Goal: Information Seeking & Learning: Check status

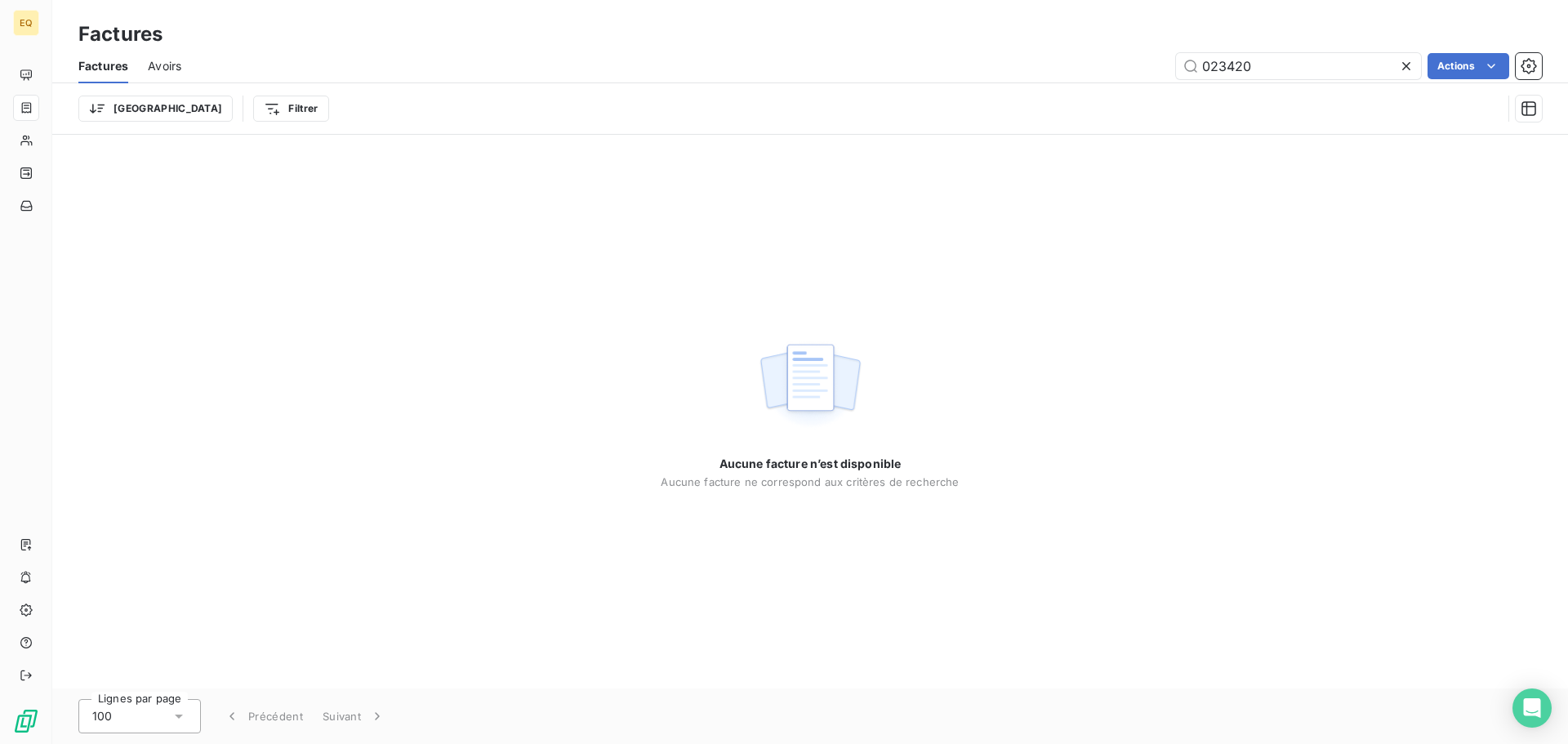
drag, startPoint x: 1270, startPoint y: 71, endPoint x: 1099, endPoint y: 76, distance: 171.1
click at [1099, 76] on div "023420 Actions" at bounding box center [871, 66] width 1341 height 26
drag, startPoint x: 1269, startPoint y: 64, endPoint x: 1140, endPoint y: 83, distance: 130.4
click at [1140, 82] on div "Factures Avoirs 023419 Actions" at bounding box center [810, 67] width 1516 height 35
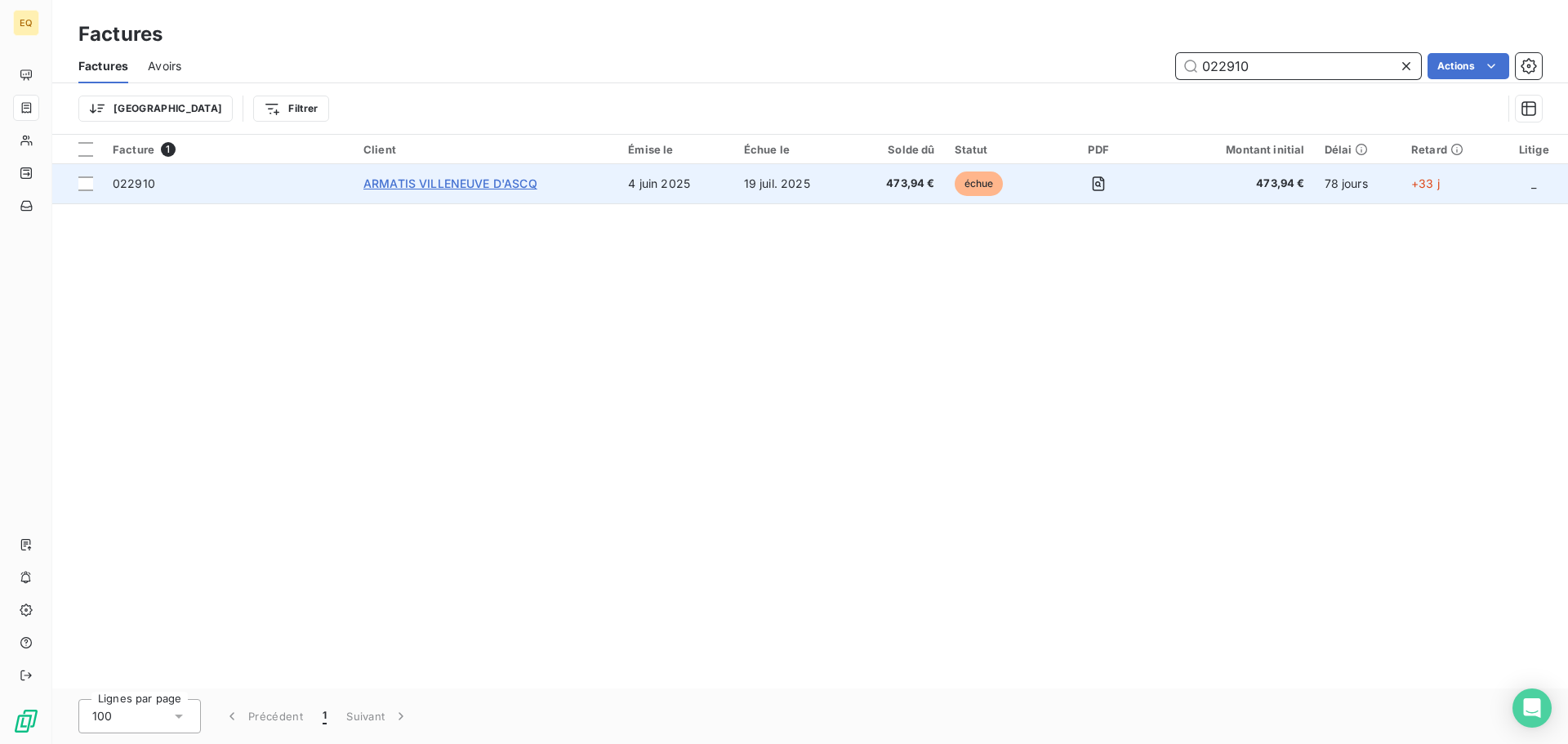
type input "022910"
click at [381, 178] on span "ARMATIS VILLENEUVE D'ASCQ" at bounding box center [450, 183] width 174 height 14
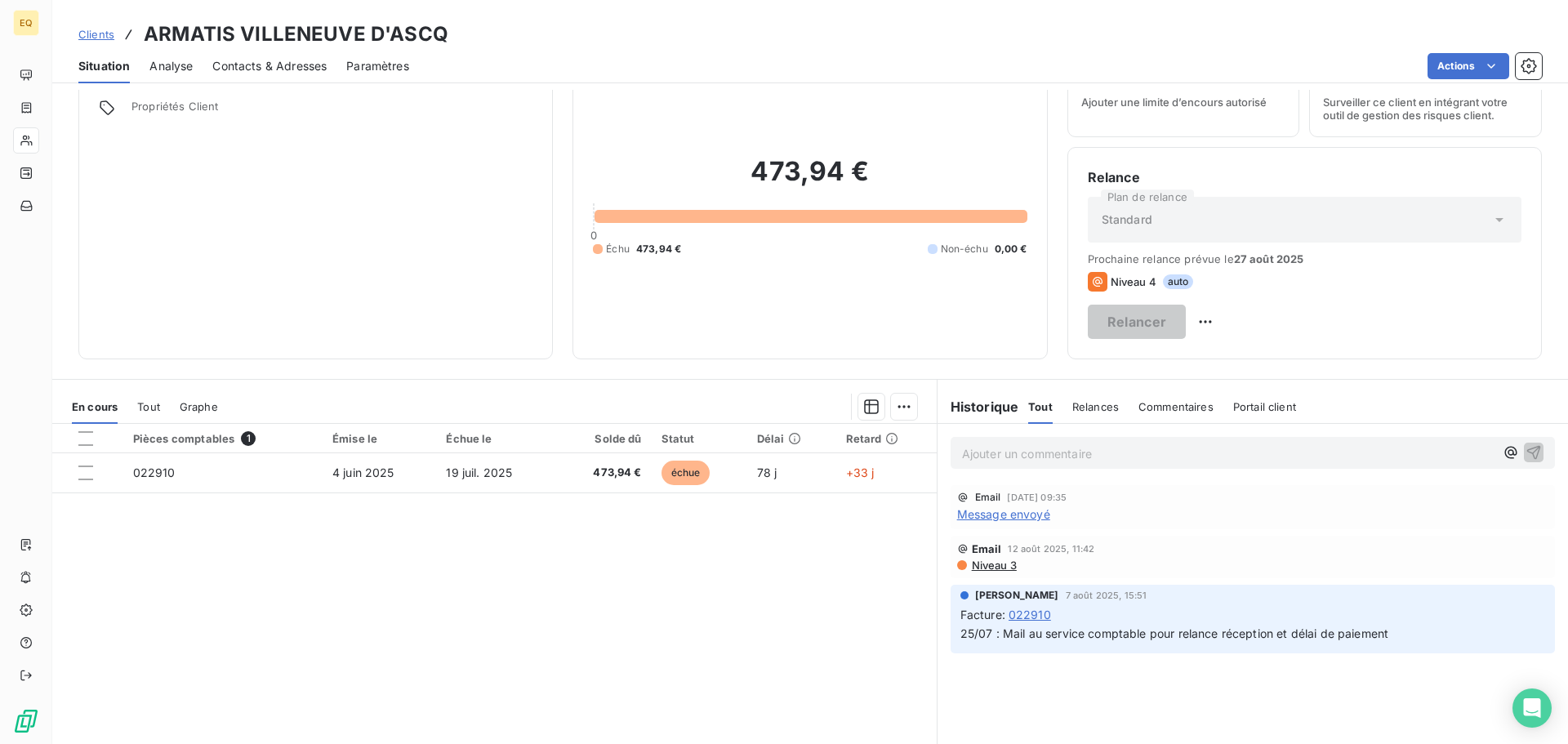
scroll to position [28, 0]
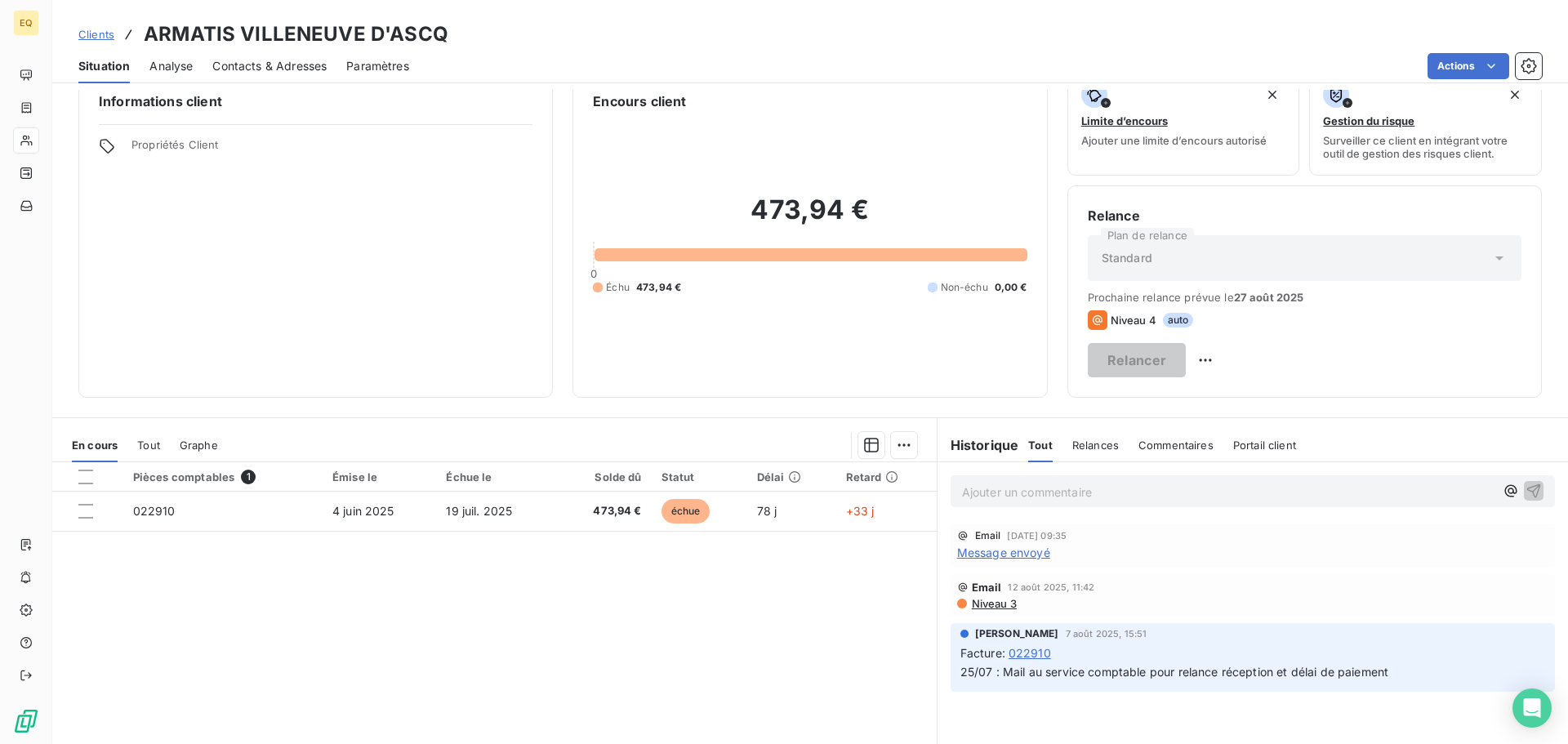
click at [273, 59] on span "Contacts & Adresses" at bounding box center [269, 67] width 114 height 16
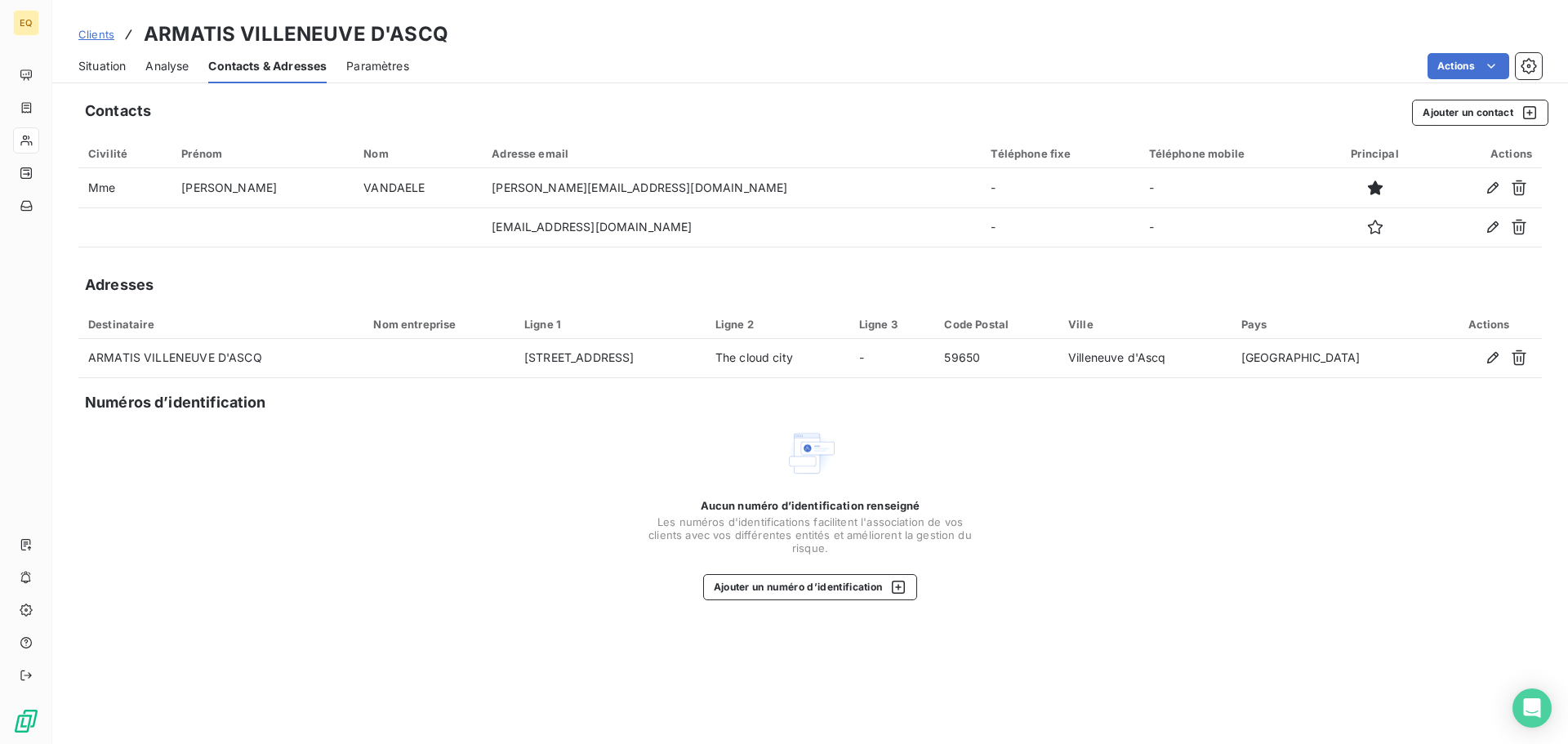
click at [95, 33] on span "Clients" at bounding box center [96, 34] width 36 height 13
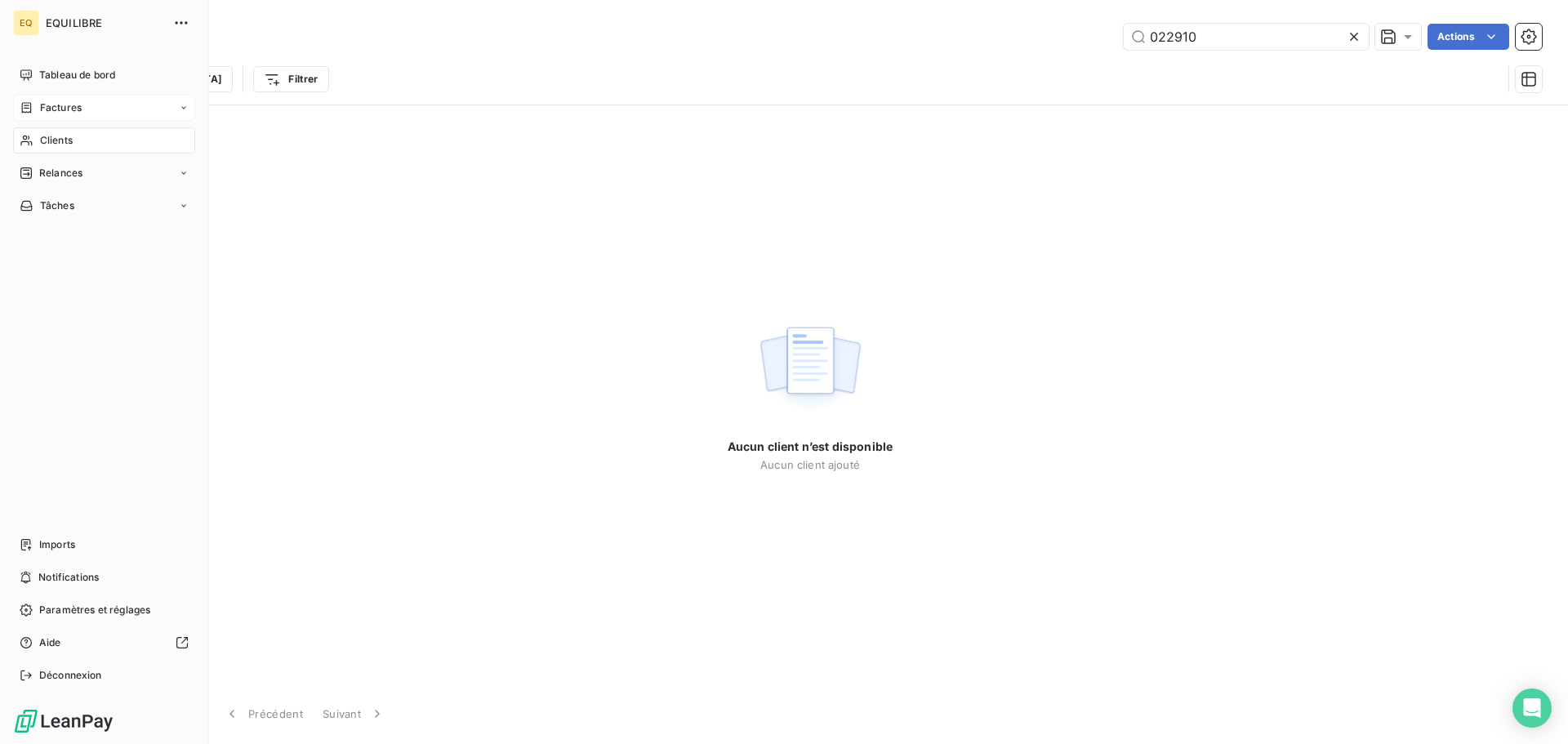
type input "022910"
click at [55, 109] on span "Factures" at bounding box center [61, 108] width 42 height 15
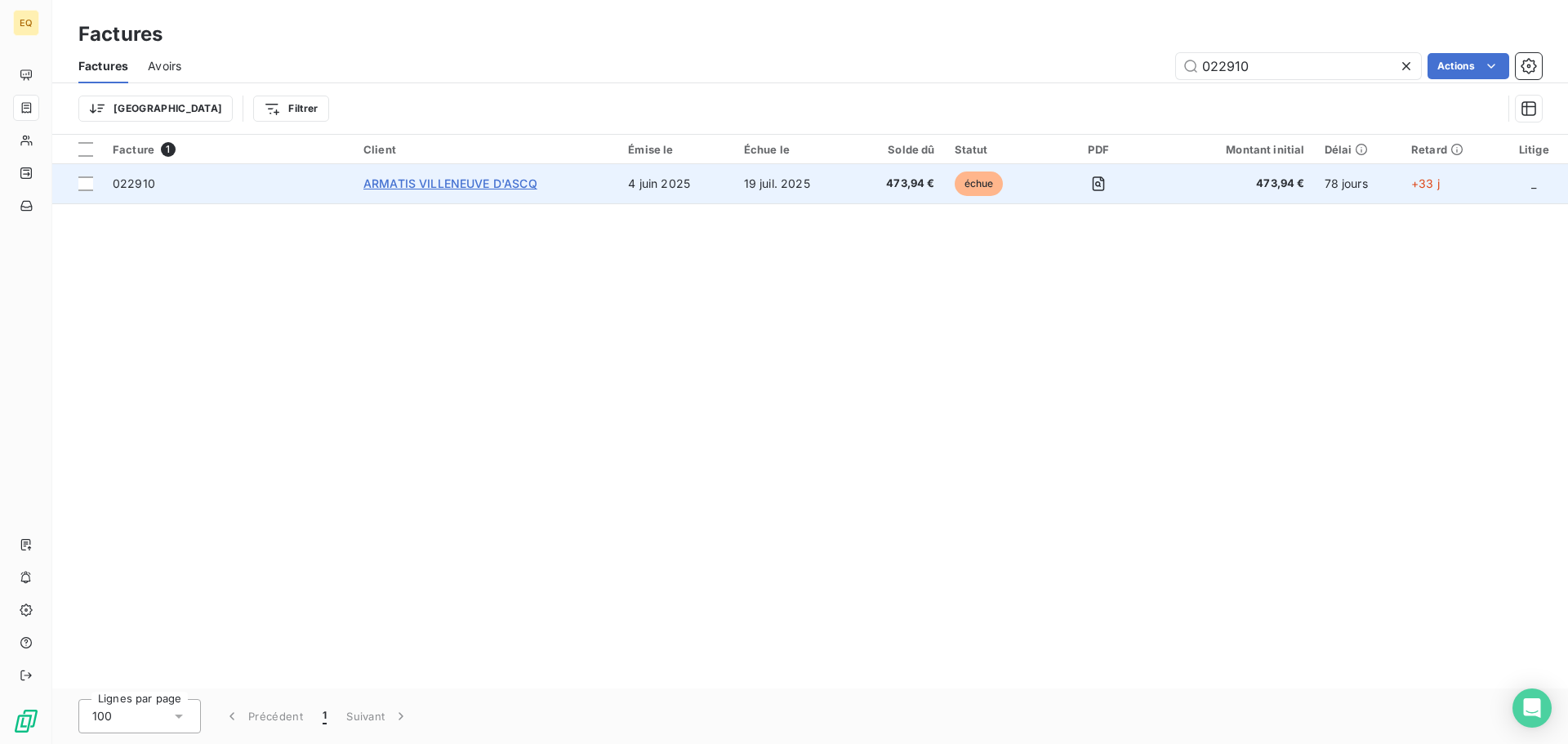
click at [428, 185] on span "ARMATIS VILLENEUVE D'ASCQ" at bounding box center [450, 183] width 174 height 14
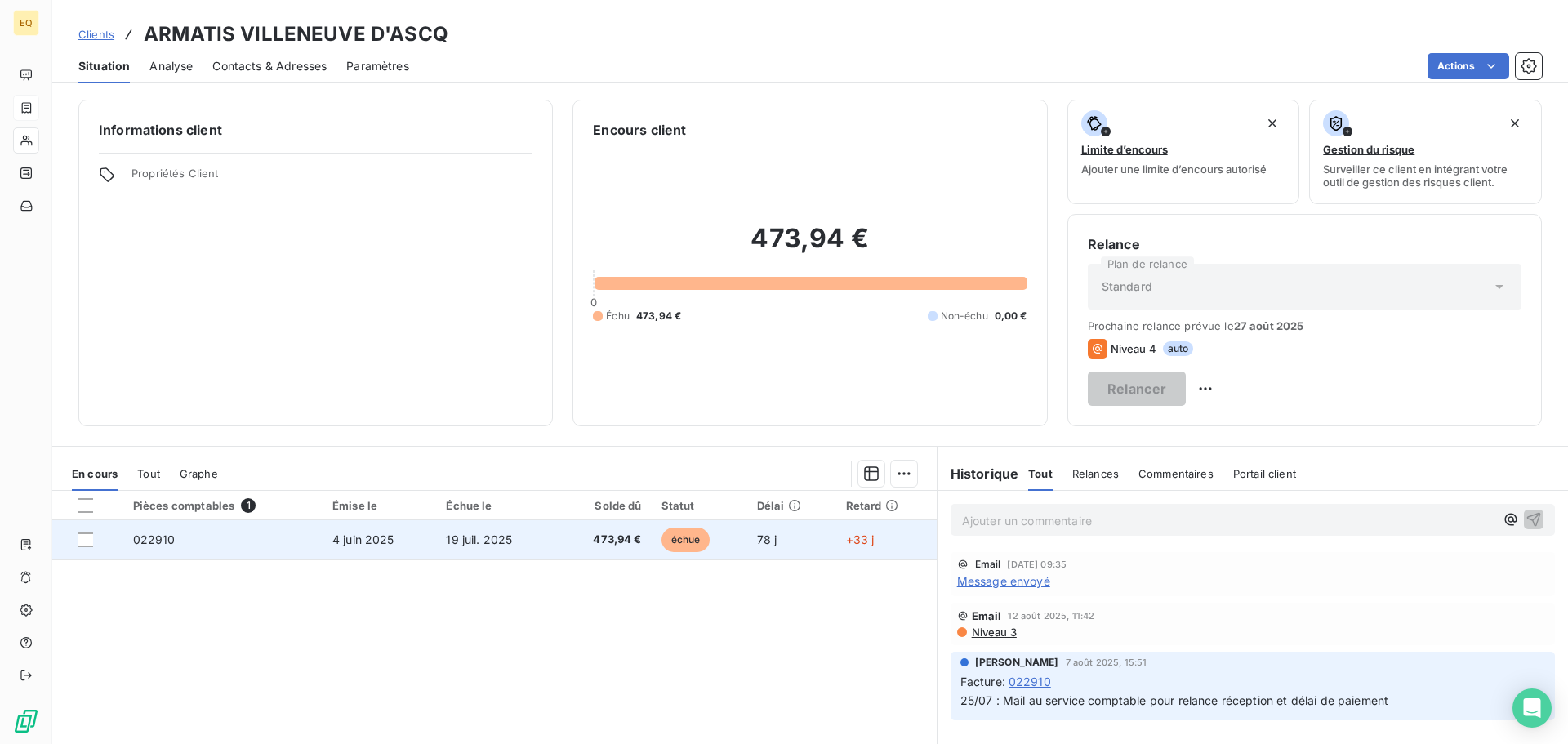
click at [687, 531] on span "échue" at bounding box center [686, 540] width 49 height 25
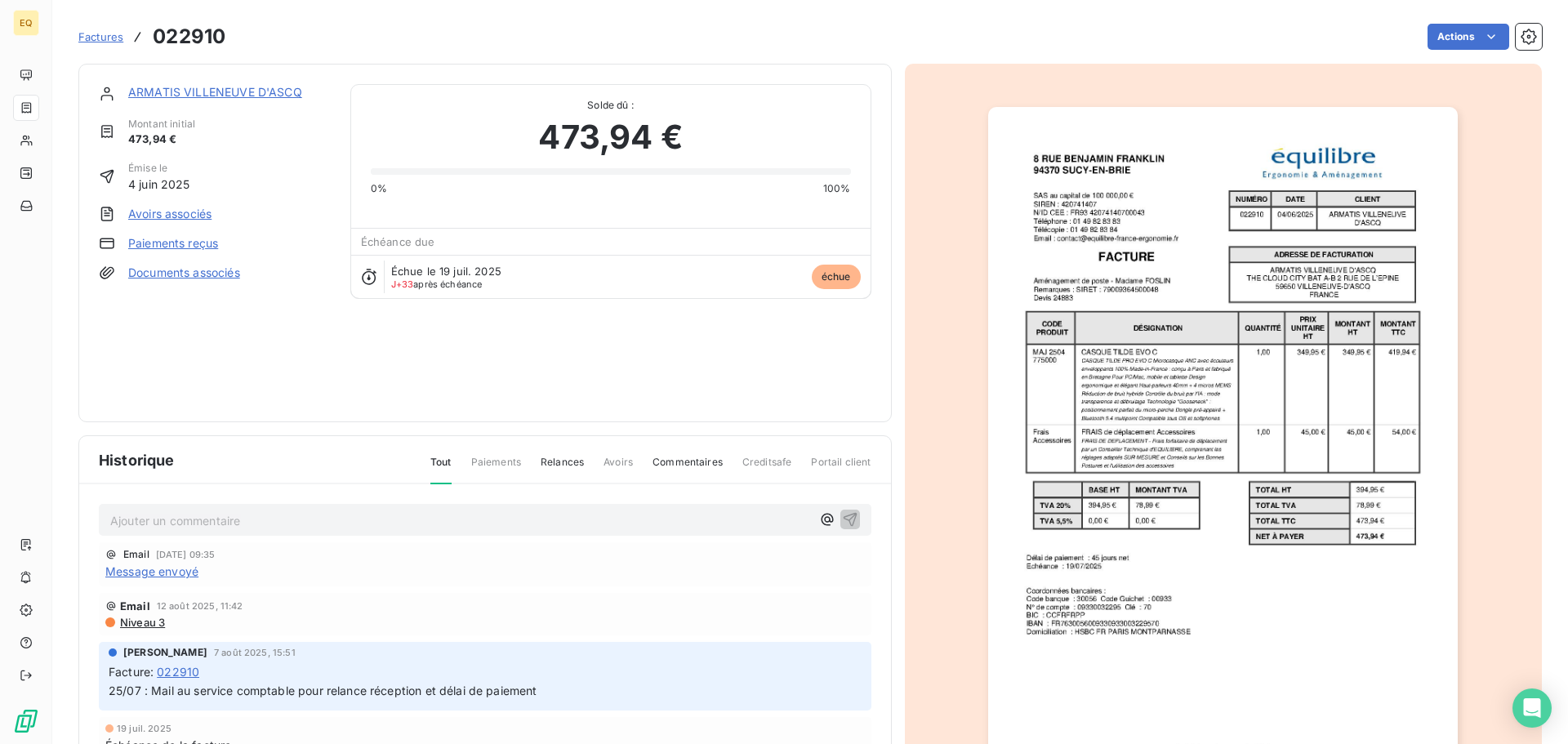
click at [218, 271] on link "Documents associés" at bounding box center [184, 273] width 112 height 16
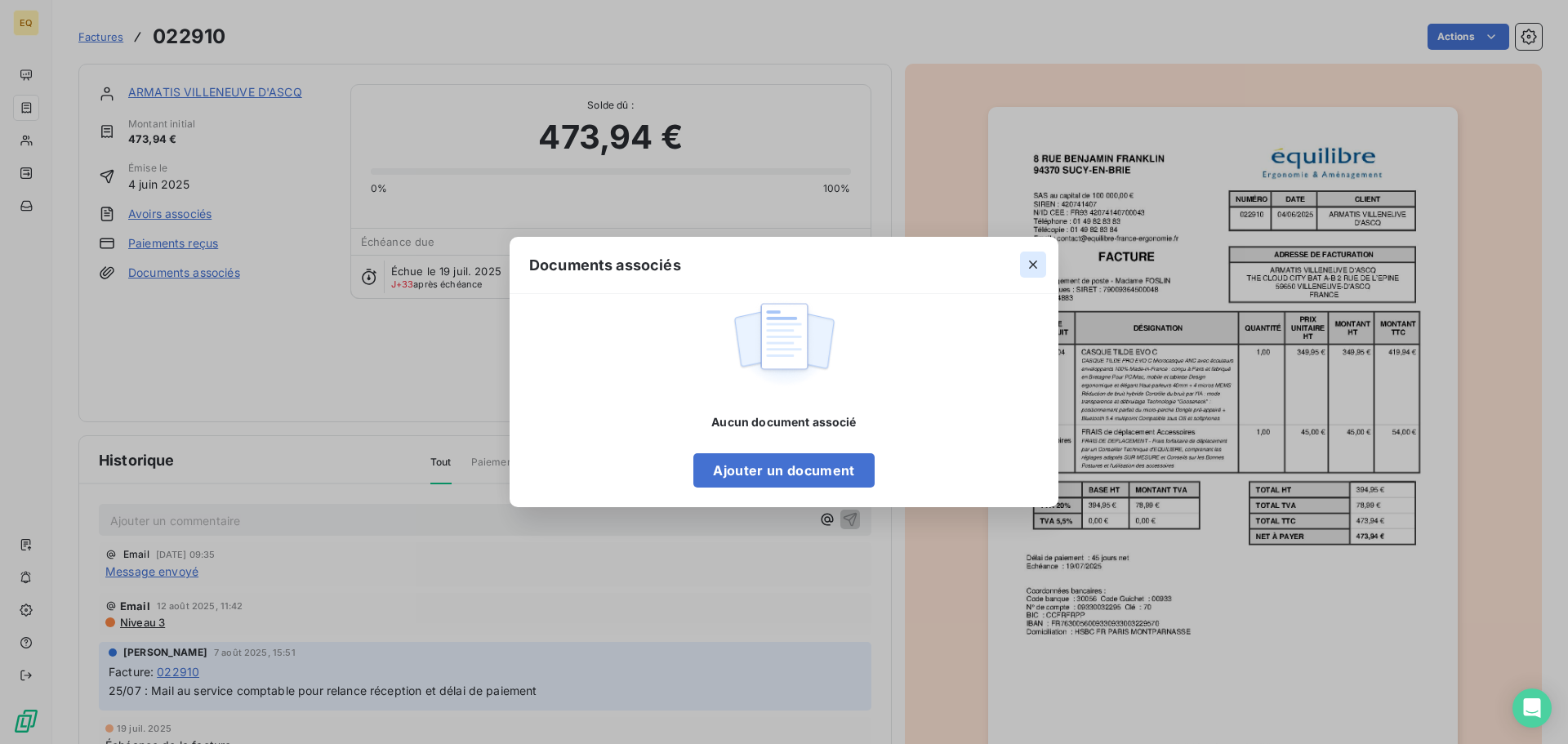
click at [1026, 264] on icon "button" at bounding box center [1034, 264] width 16 height 16
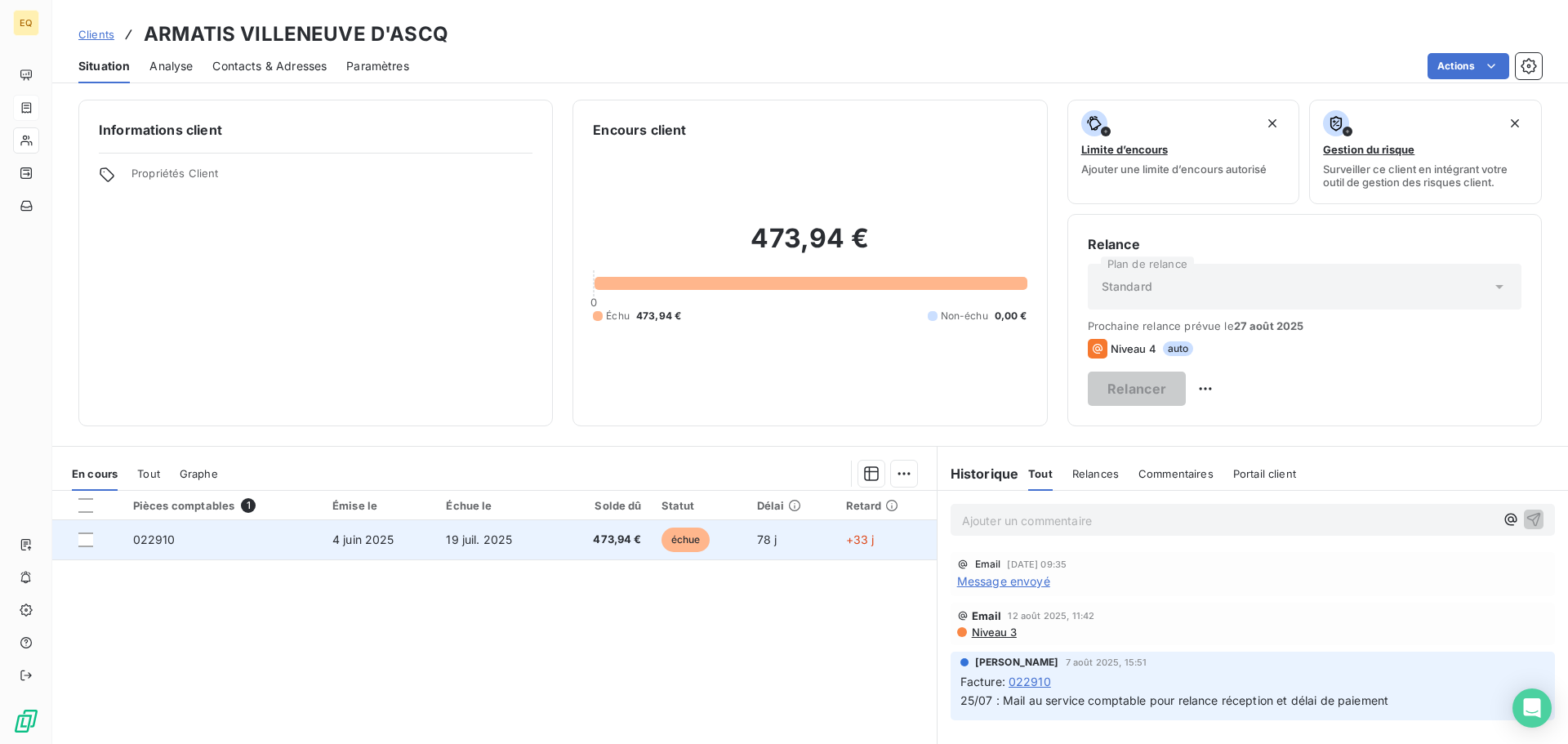
click at [367, 541] on span "4 juin 2025" at bounding box center [364, 539] width 62 height 14
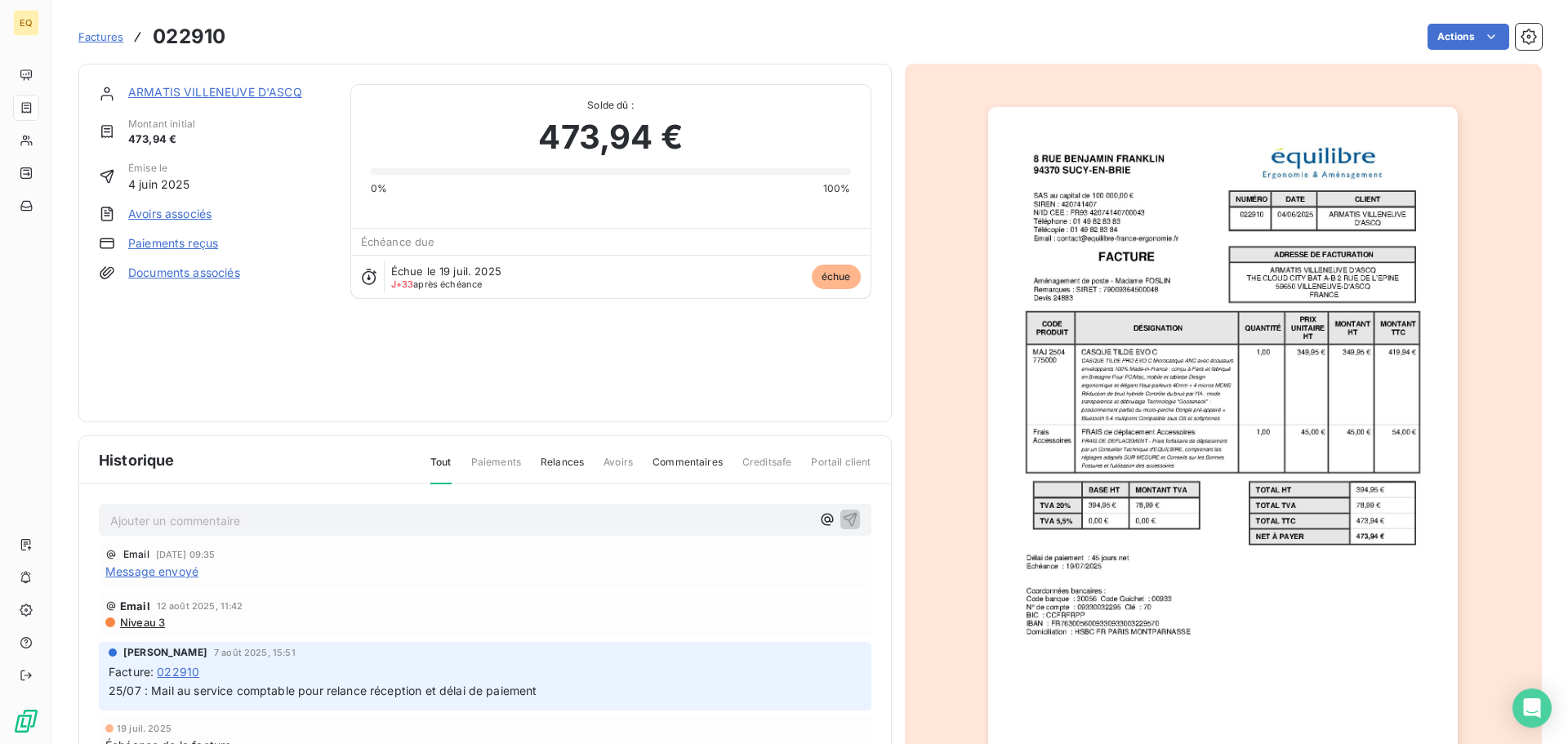
click at [162, 90] on link "ARMATIS VILLENEUVE D'ASCQ" at bounding box center [215, 91] width 174 height 14
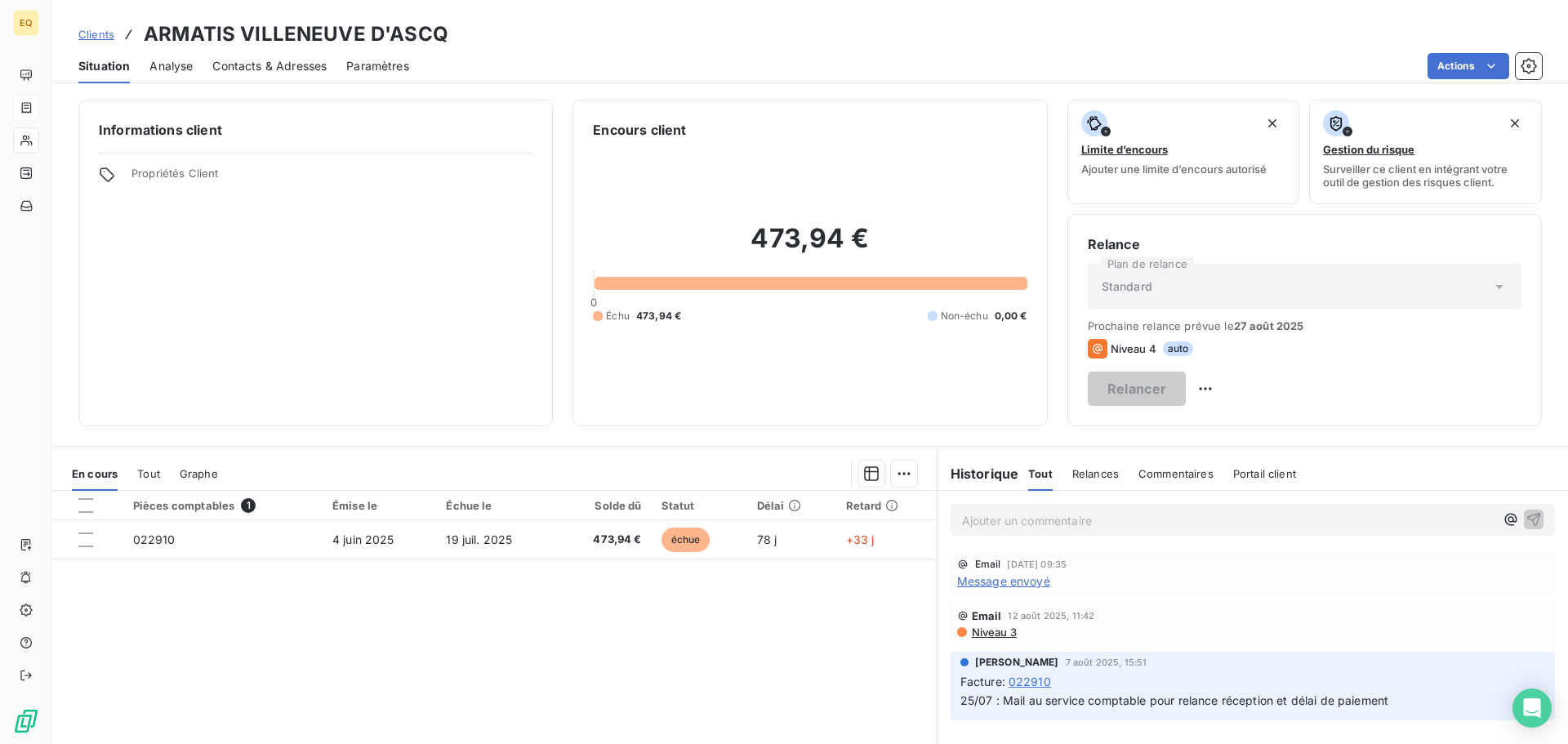
click at [291, 59] on span "Contacts & Adresses" at bounding box center [269, 67] width 114 height 16
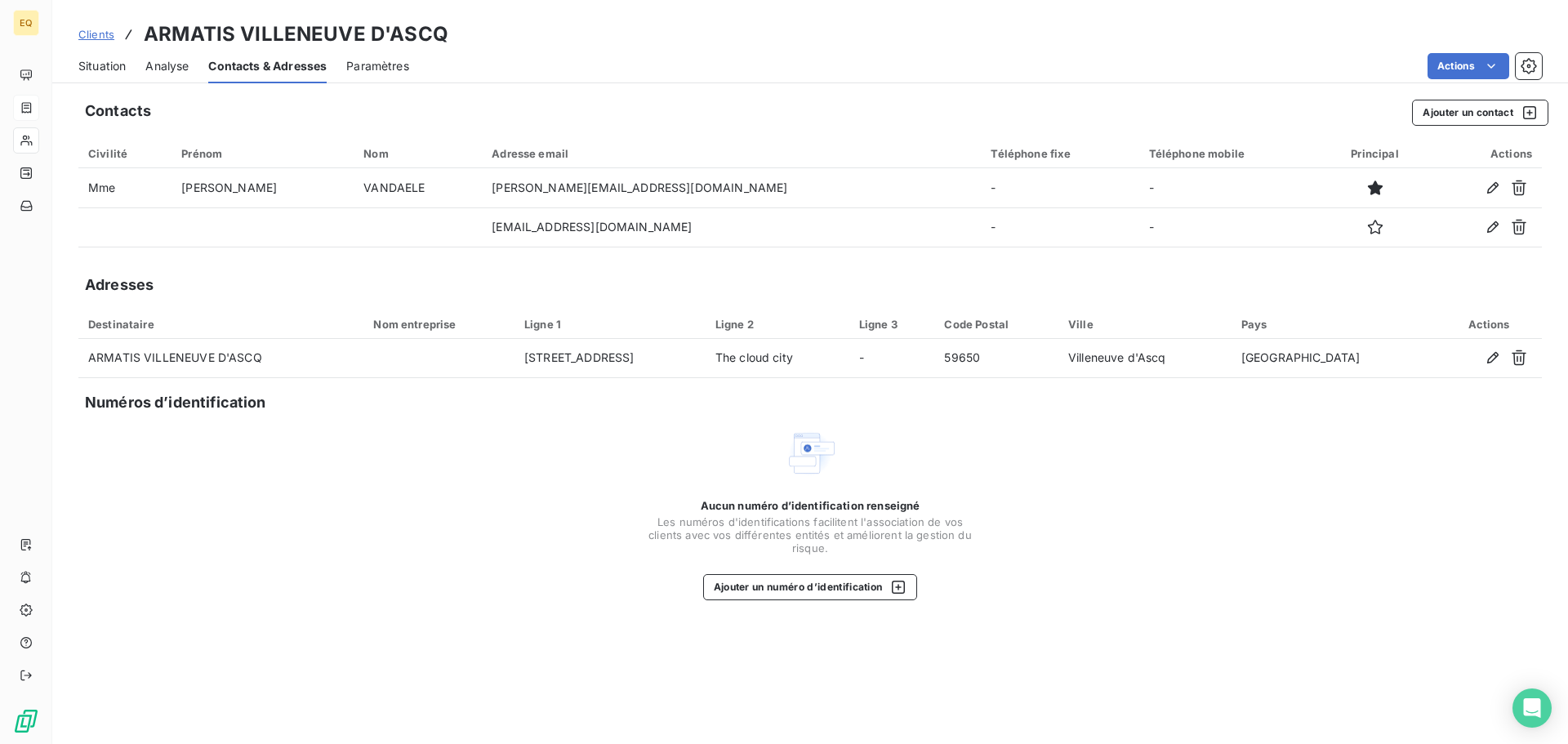
click at [92, 34] on span "Clients" at bounding box center [96, 34] width 36 height 13
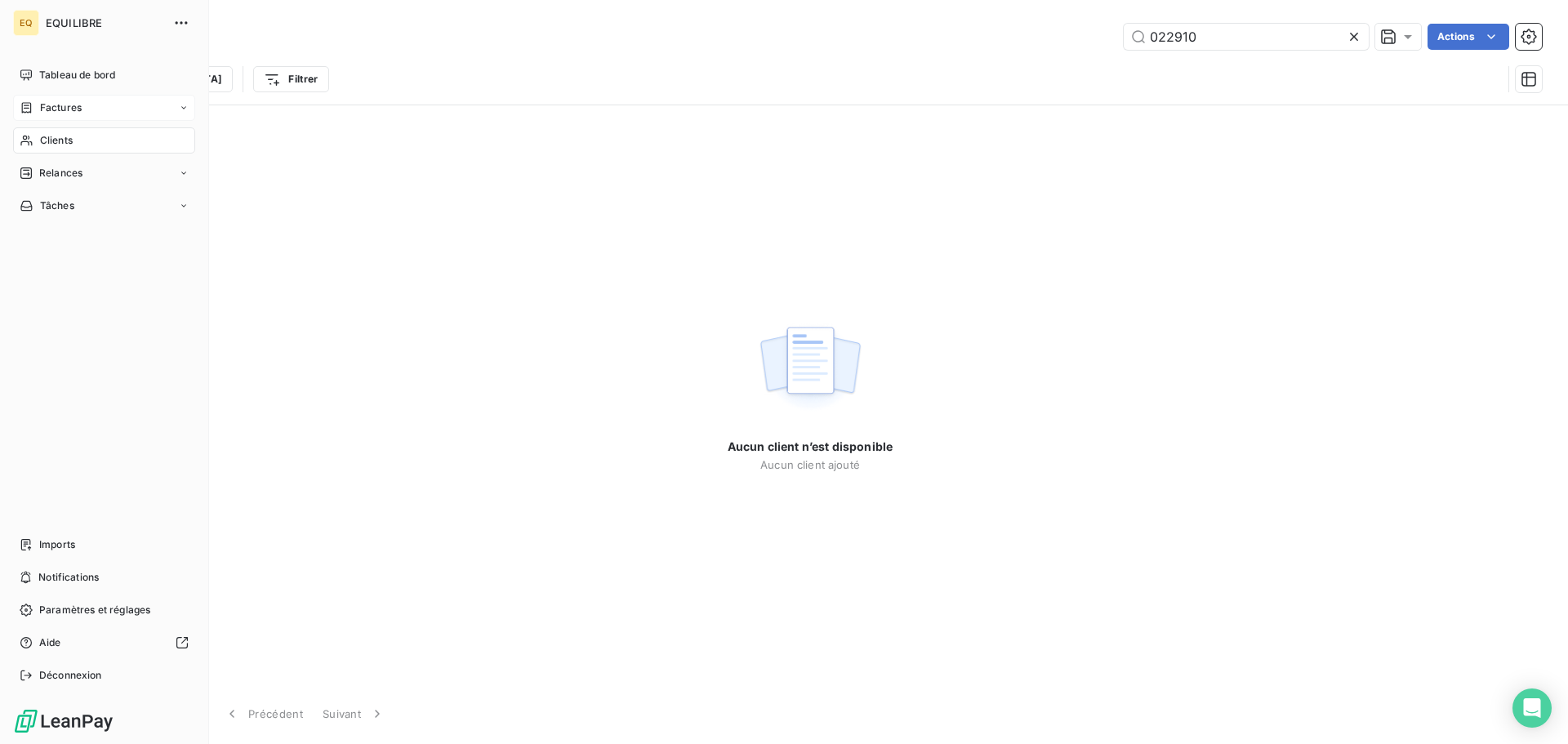
click at [67, 106] on span "Factures" at bounding box center [61, 108] width 42 height 15
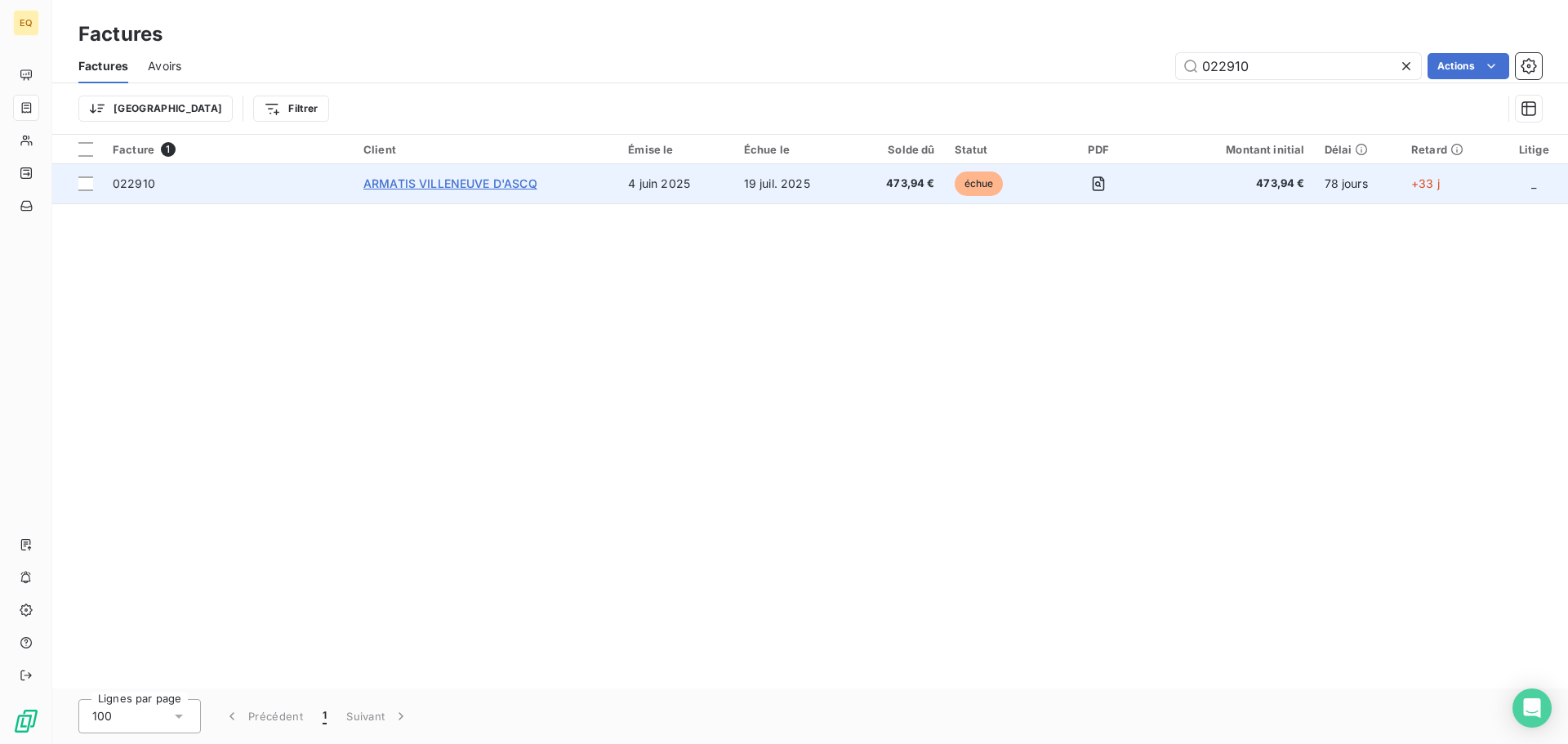
click at [427, 183] on span "ARMATIS VILLENEUVE D'ASCQ" at bounding box center [450, 183] width 174 height 14
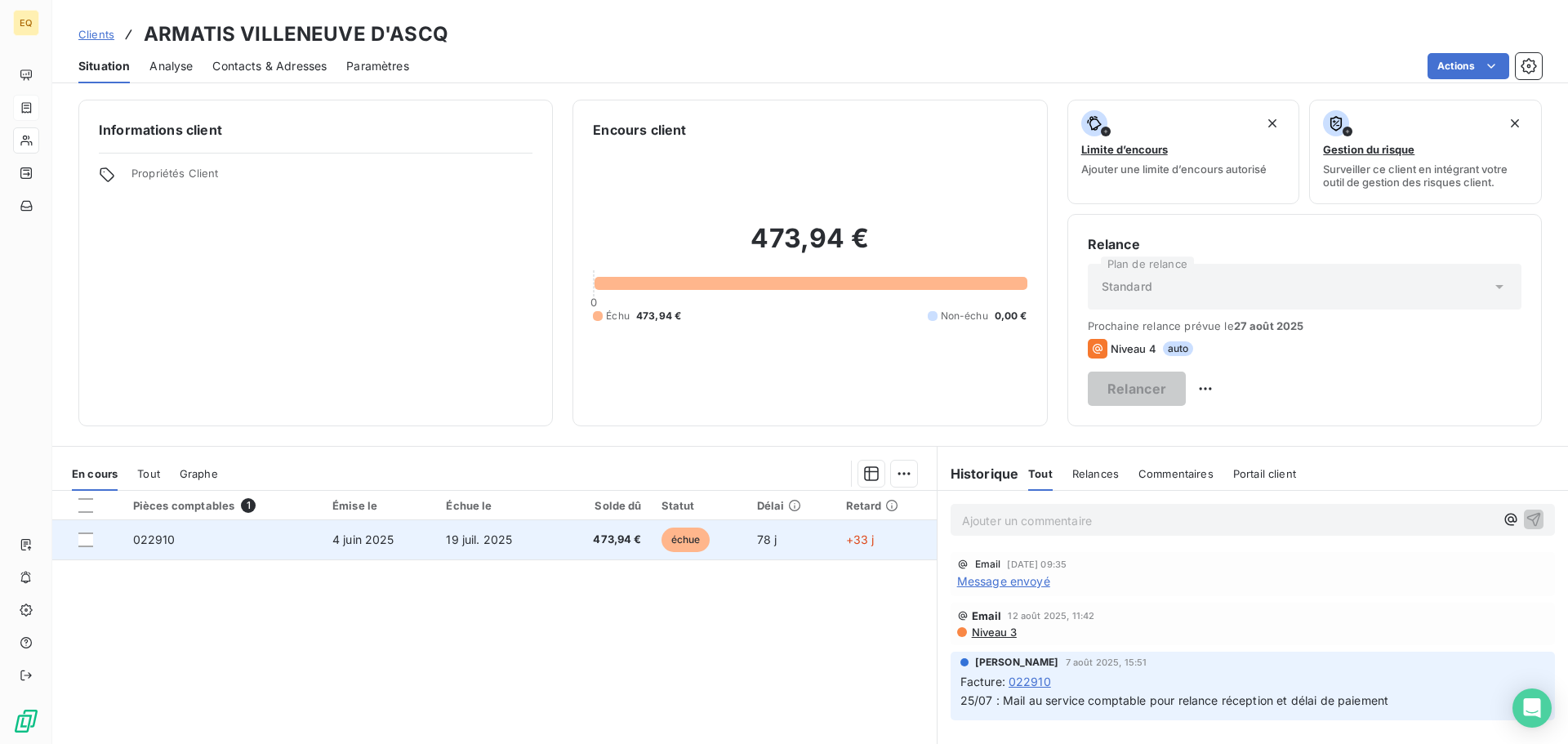
click at [370, 540] on span "4 juin 2025" at bounding box center [364, 539] width 62 height 14
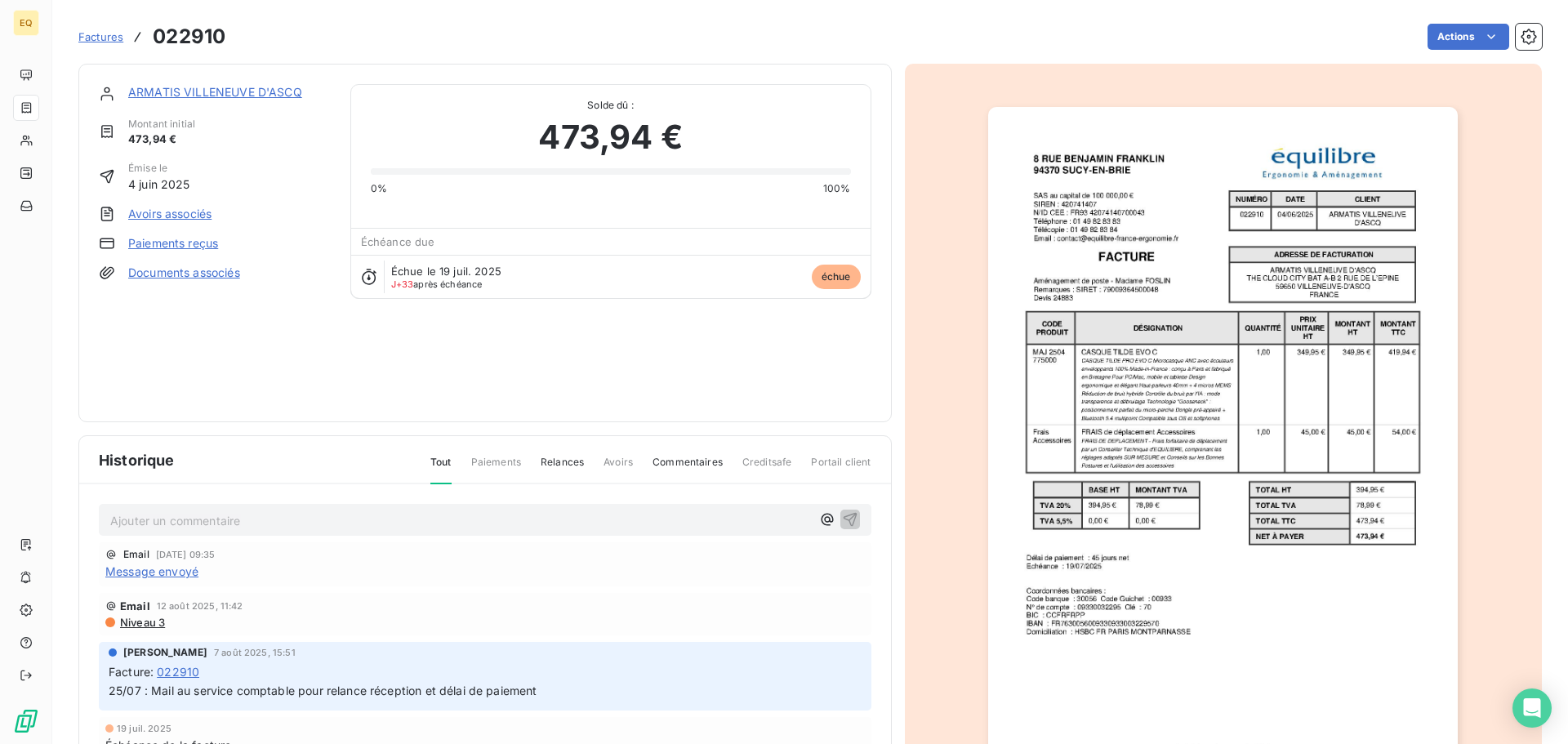
click at [154, 523] on p "Ajouter un commentaire ﻿" at bounding box center [460, 521] width 701 height 20
click at [348, 518] on span "contact téléphonique ce jour => [PERSON_NAME] doit reprendre contact avec nous …" at bounding box center [360, 519] width 500 height 14
click at [842, 515] on icon "button" at bounding box center [851, 519] width 16 height 16
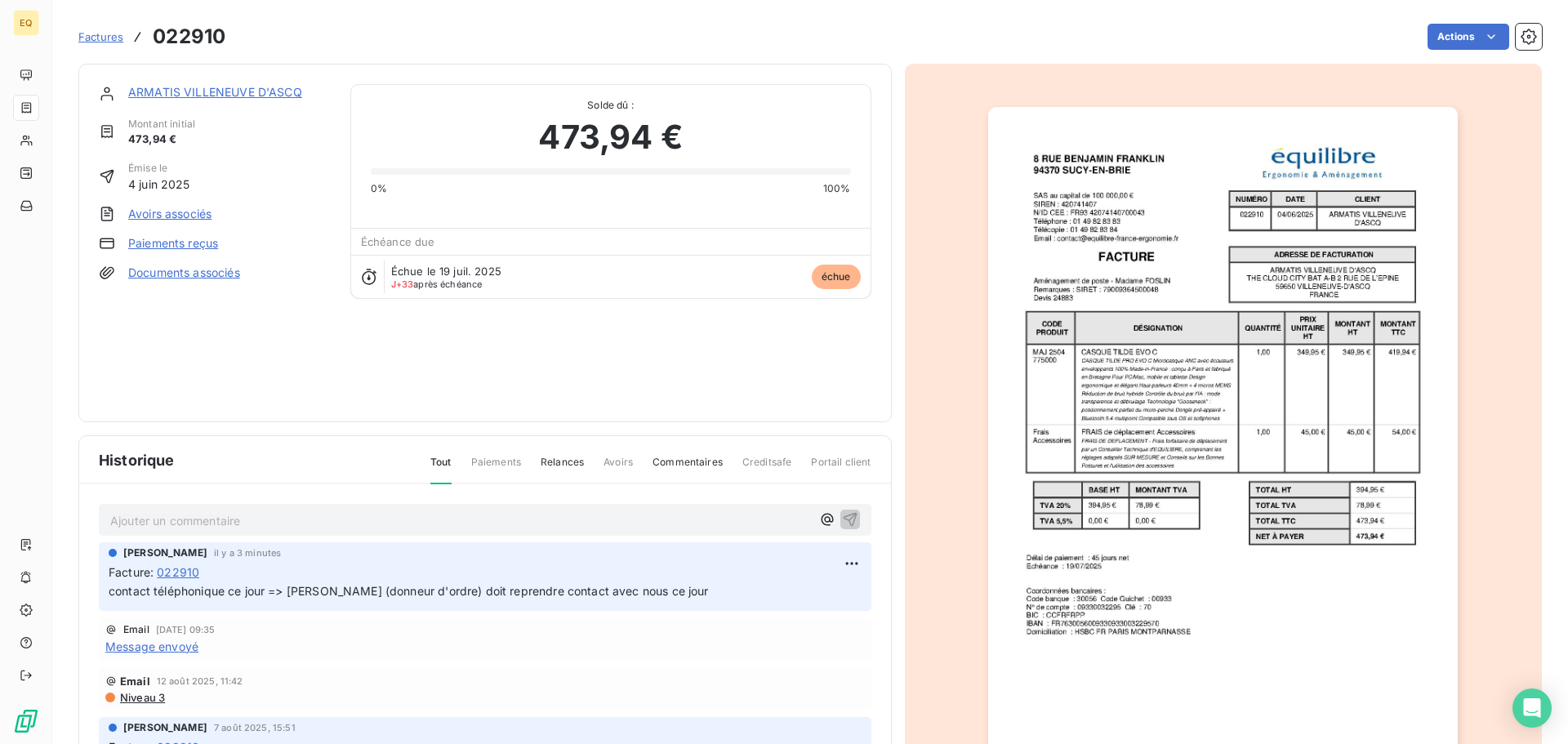
click at [162, 271] on link "Documents associés" at bounding box center [184, 273] width 112 height 16
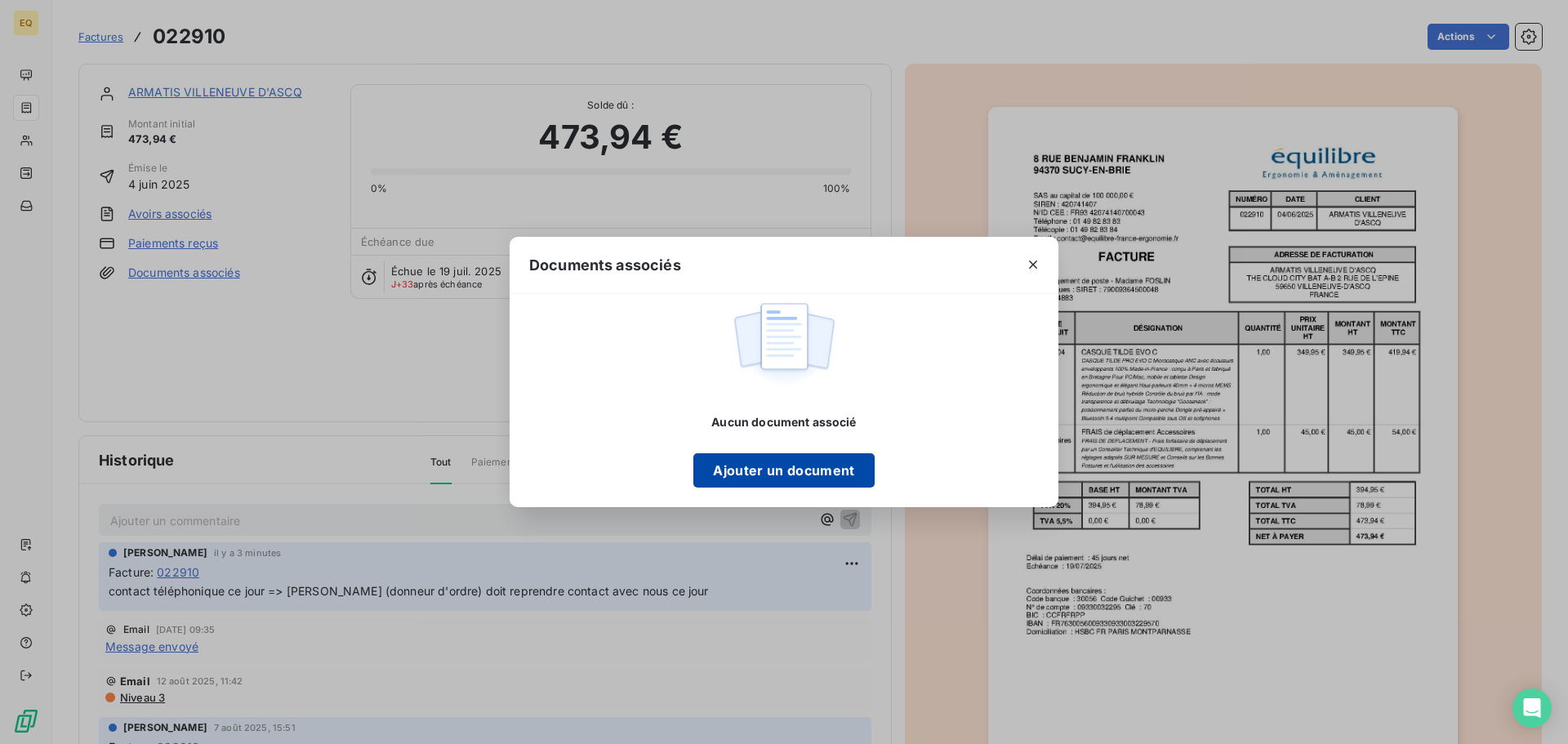
click at [764, 479] on button "Ajouter un document" at bounding box center [784, 470] width 181 height 35
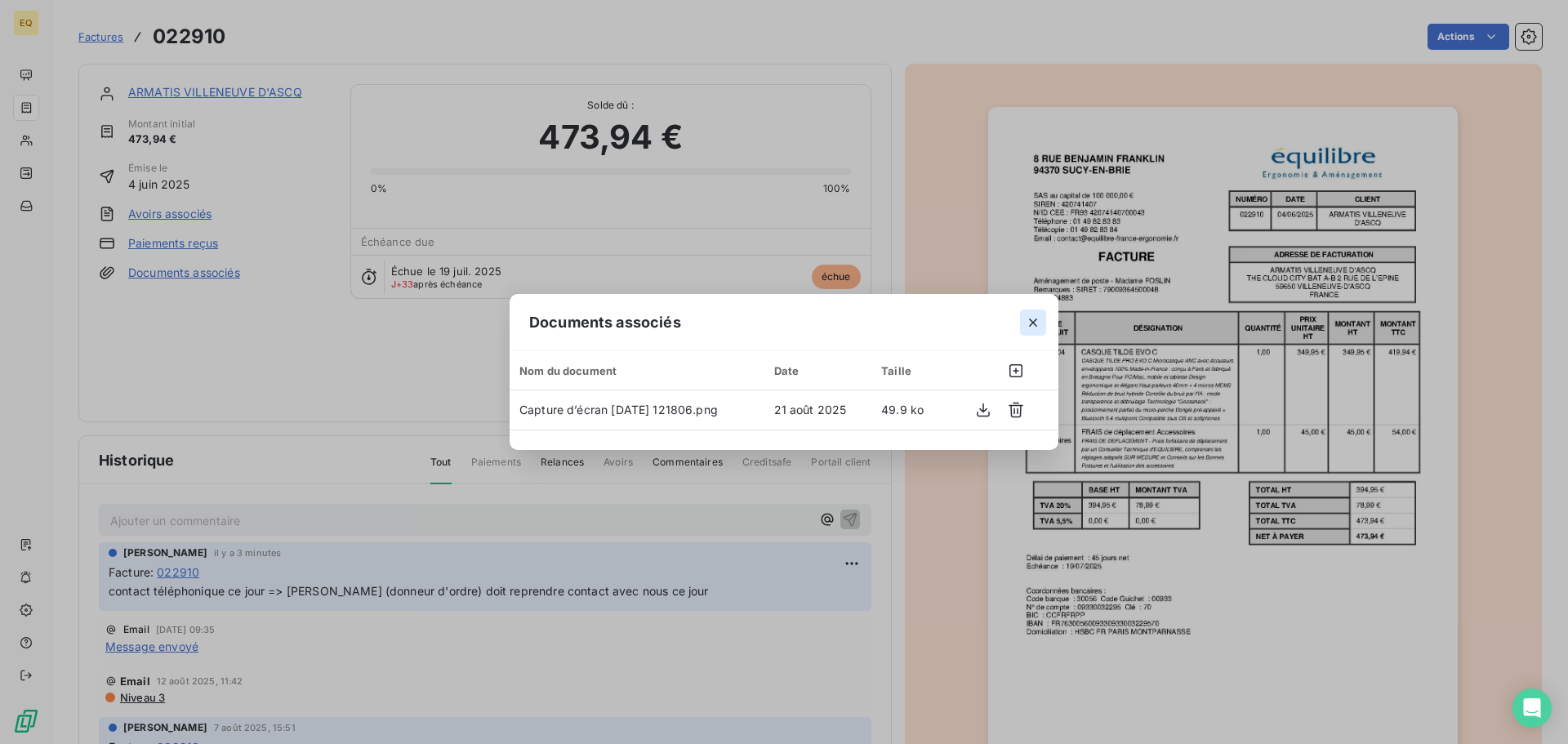
click at [1035, 322] on icon "button" at bounding box center [1034, 323] width 16 height 16
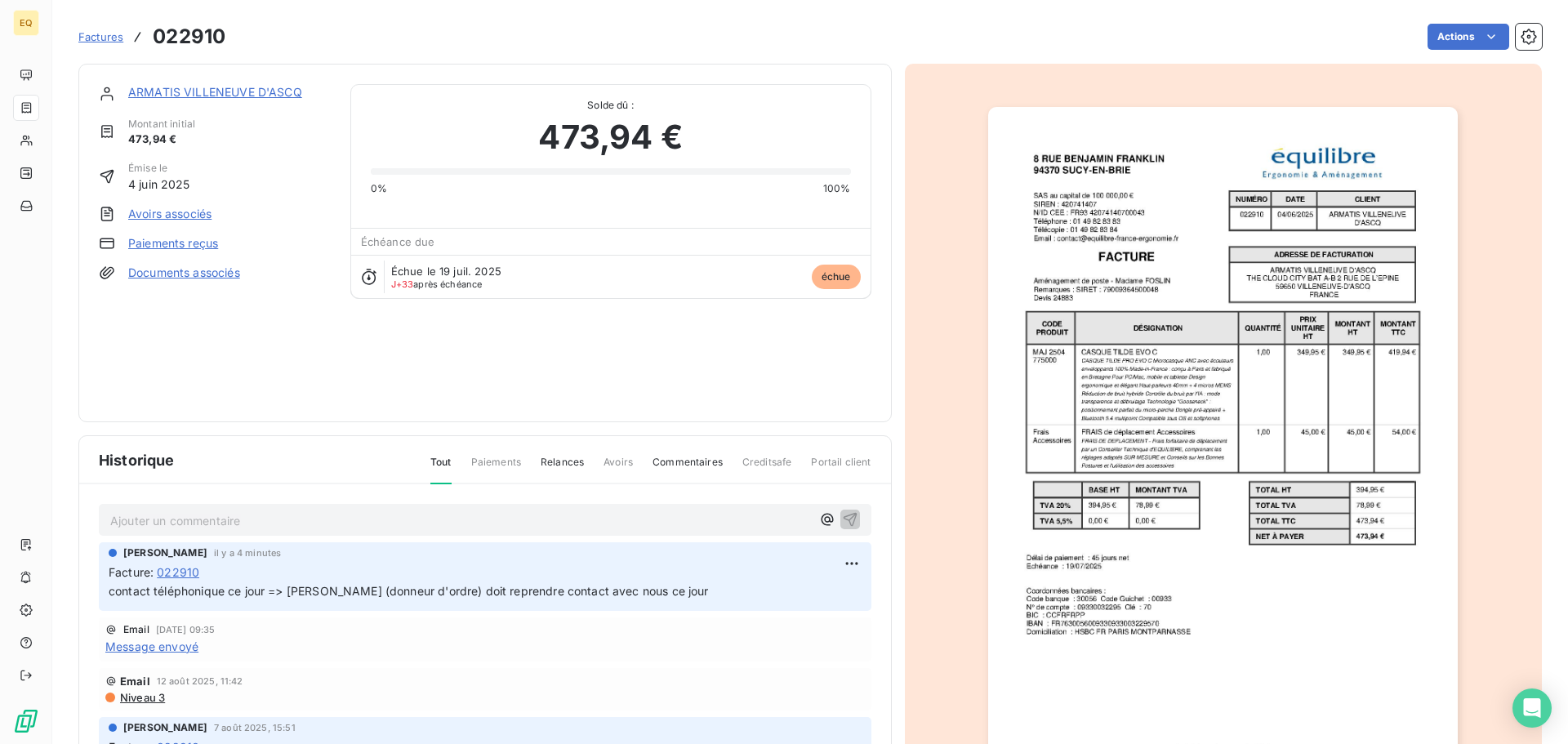
click at [98, 34] on span "Factures" at bounding box center [100, 36] width 45 height 13
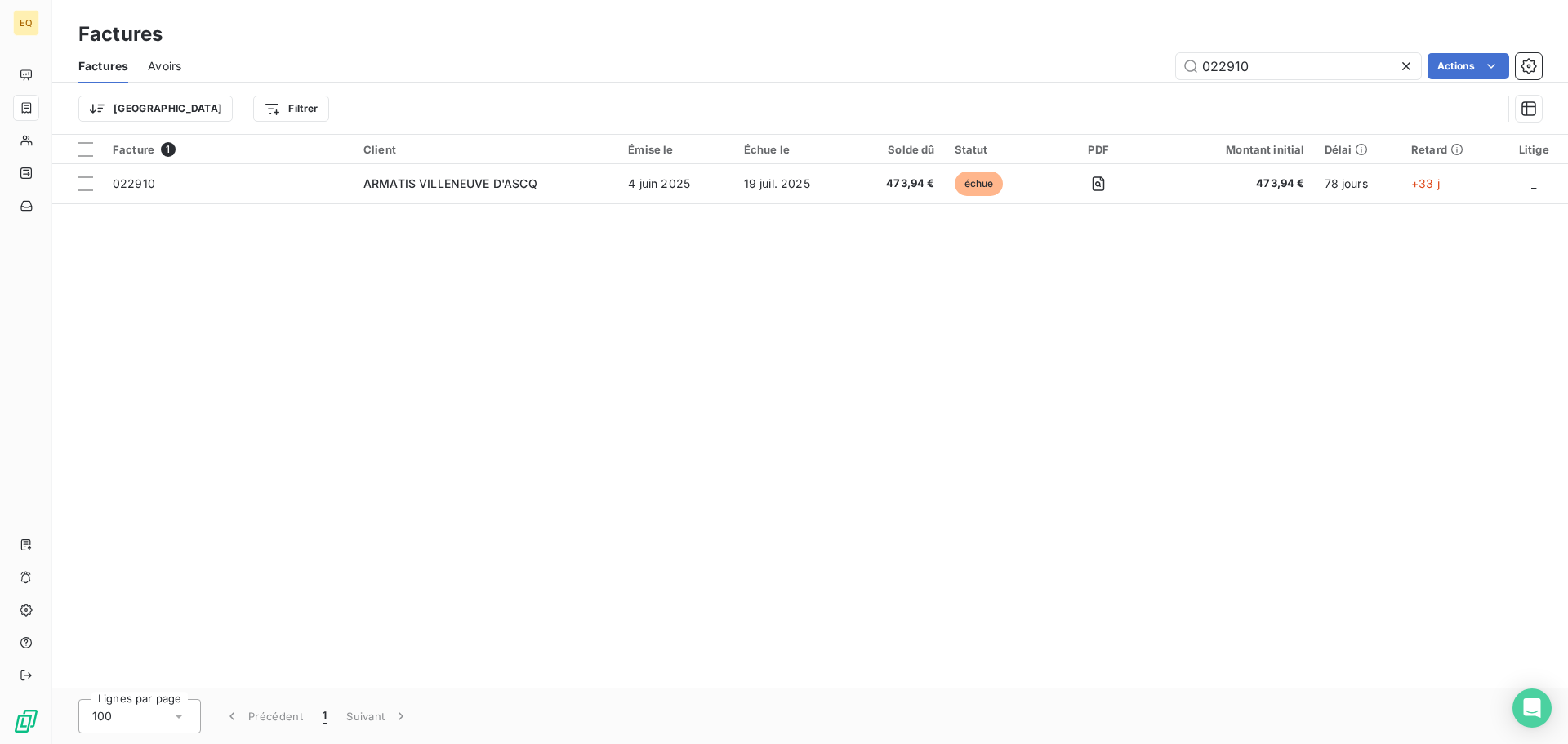
drag, startPoint x: 1264, startPoint y: 67, endPoint x: 1168, endPoint y: 67, distance: 96.0
click at [1168, 67] on div "022910 Actions" at bounding box center [871, 66] width 1341 height 26
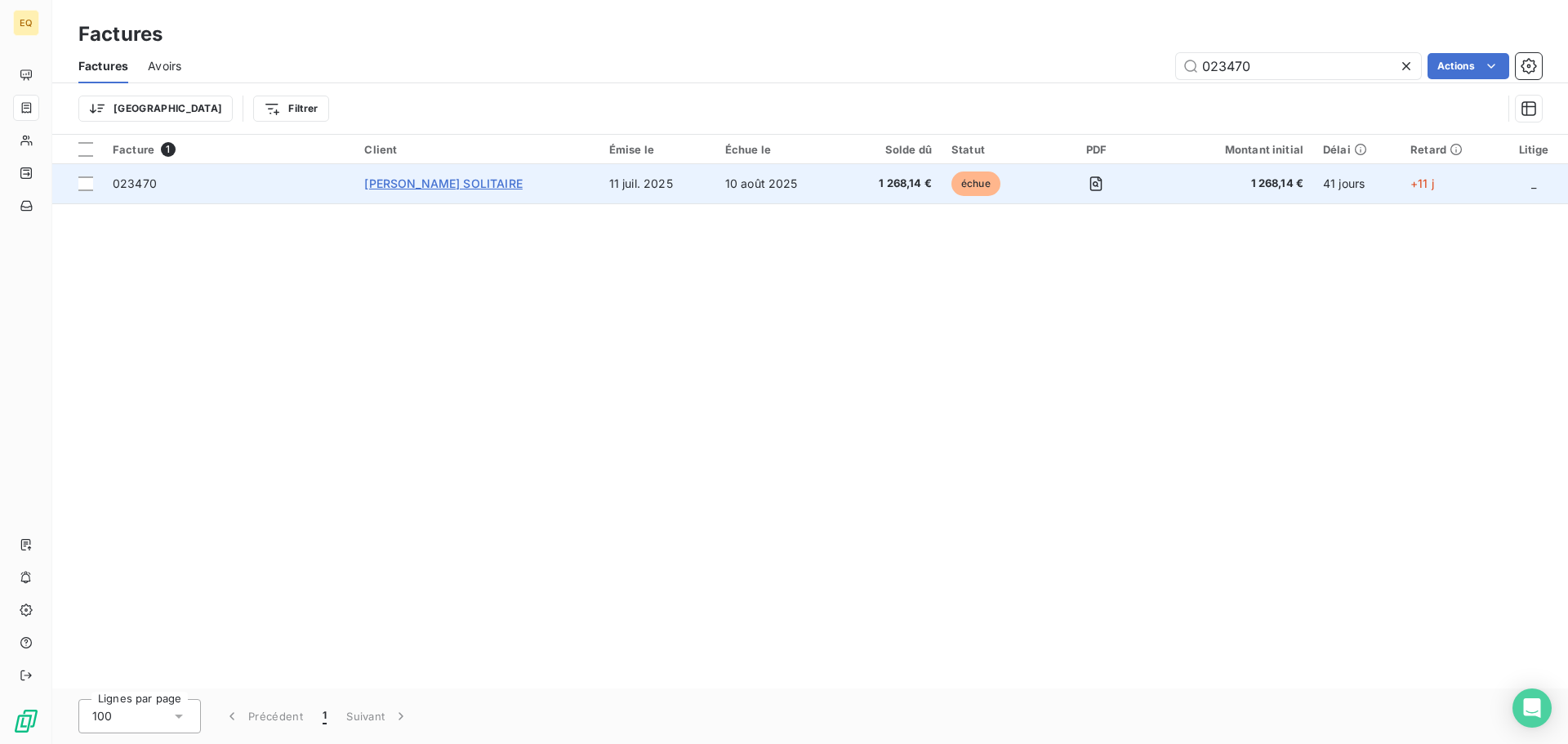
type input "023470"
click at [444, 180] on span "[PERSON_NAME] SOLITAIRE" at bounding box center [443, 183] width 158 height 14
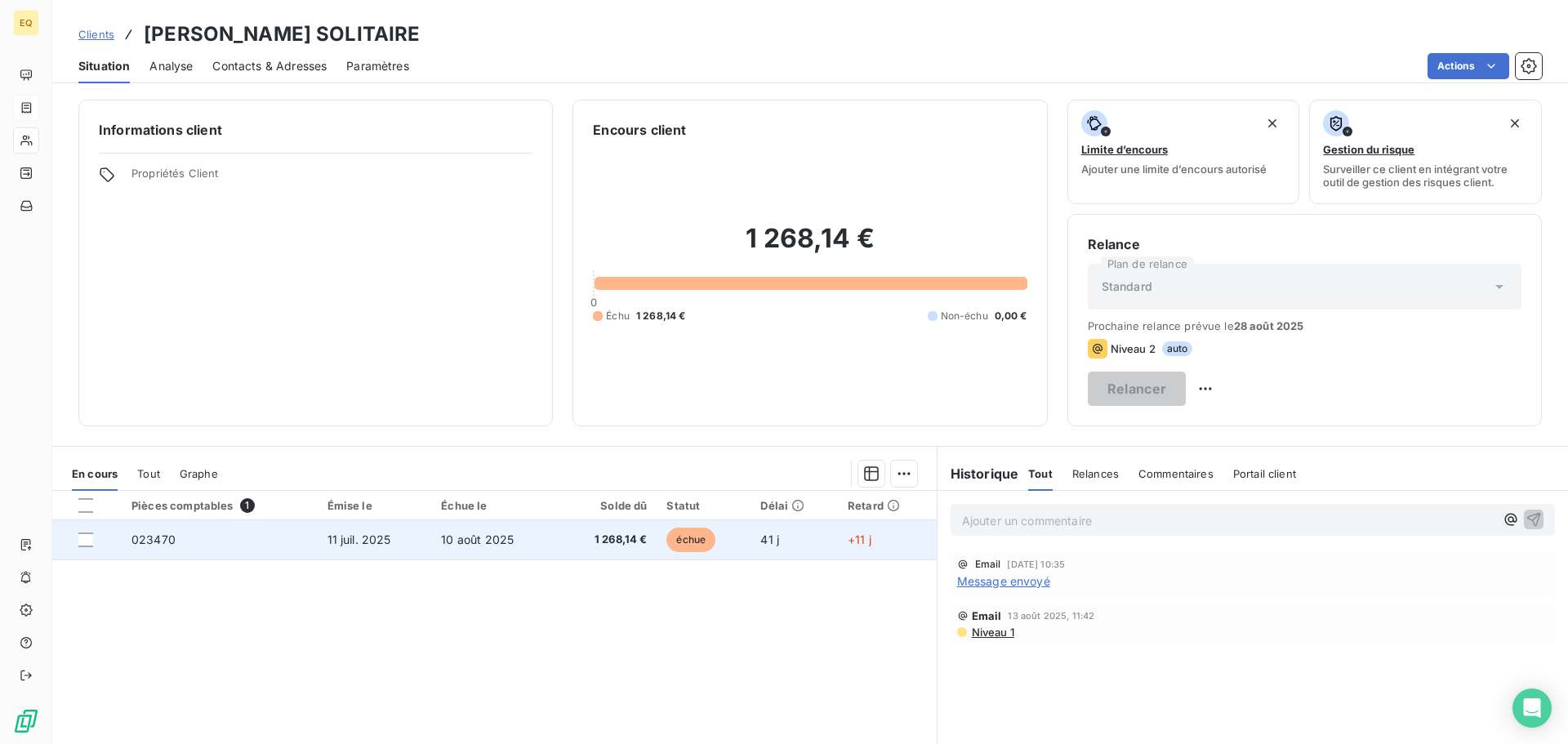
click at [339, 540] on span "11 juil. 2025" at bounding box center [359, 539] width 64 height 14
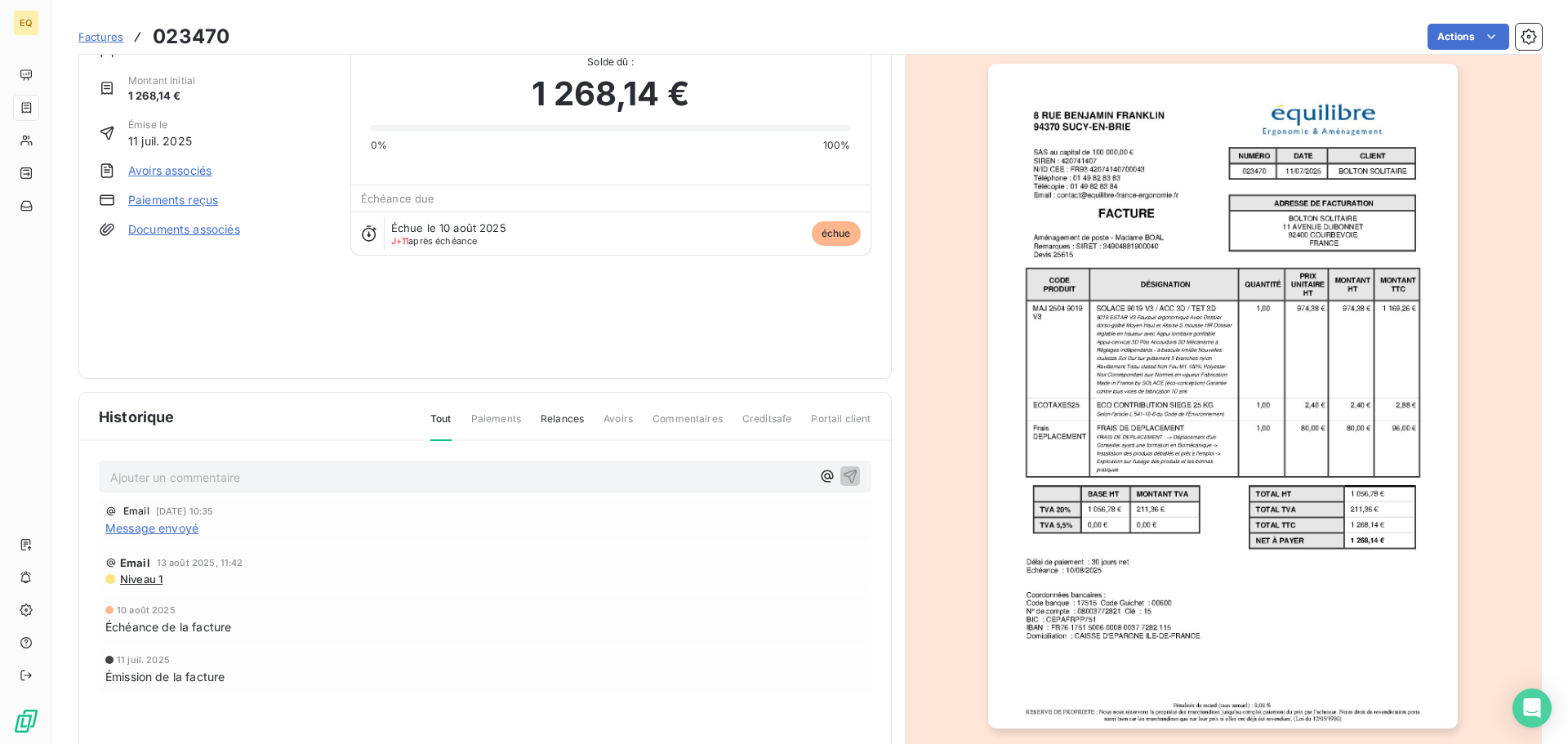
scroll to position [83, 0]
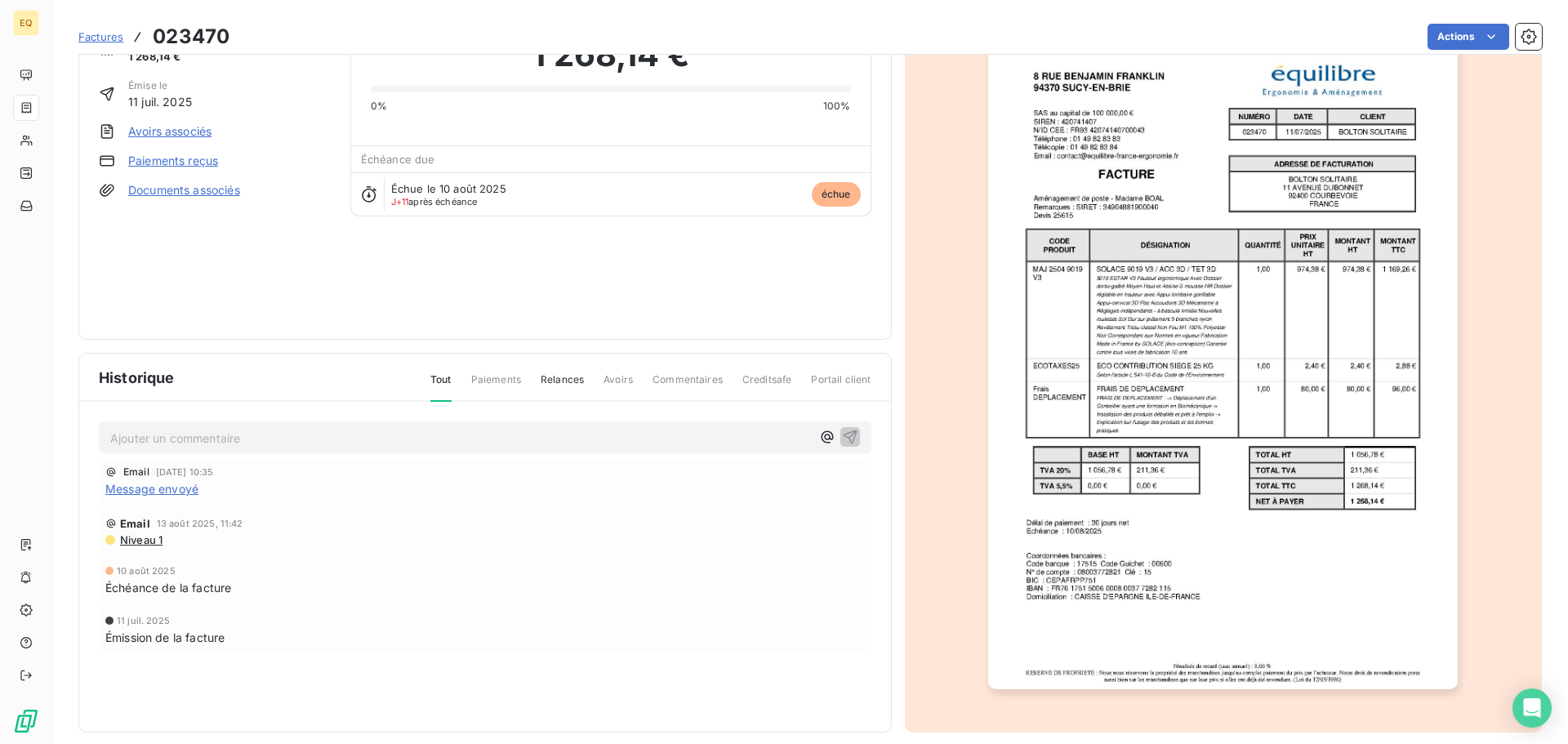
click at [188, 183] on link "Documents associés" at bounding box center [184, 191] width 112 height 16
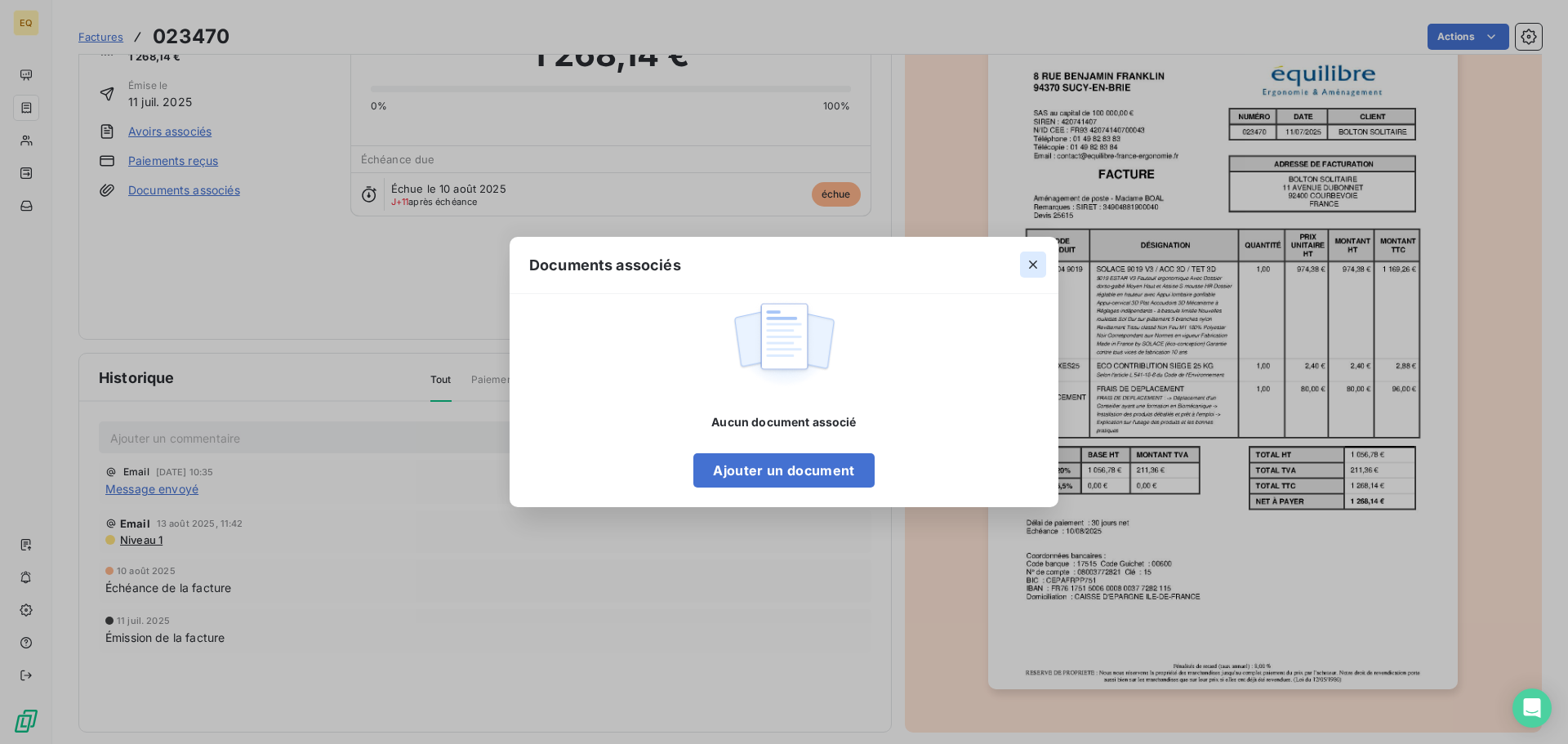
click at [1028, 263] on icon "button" at bounding box center [1034, 264] width 16 height 16
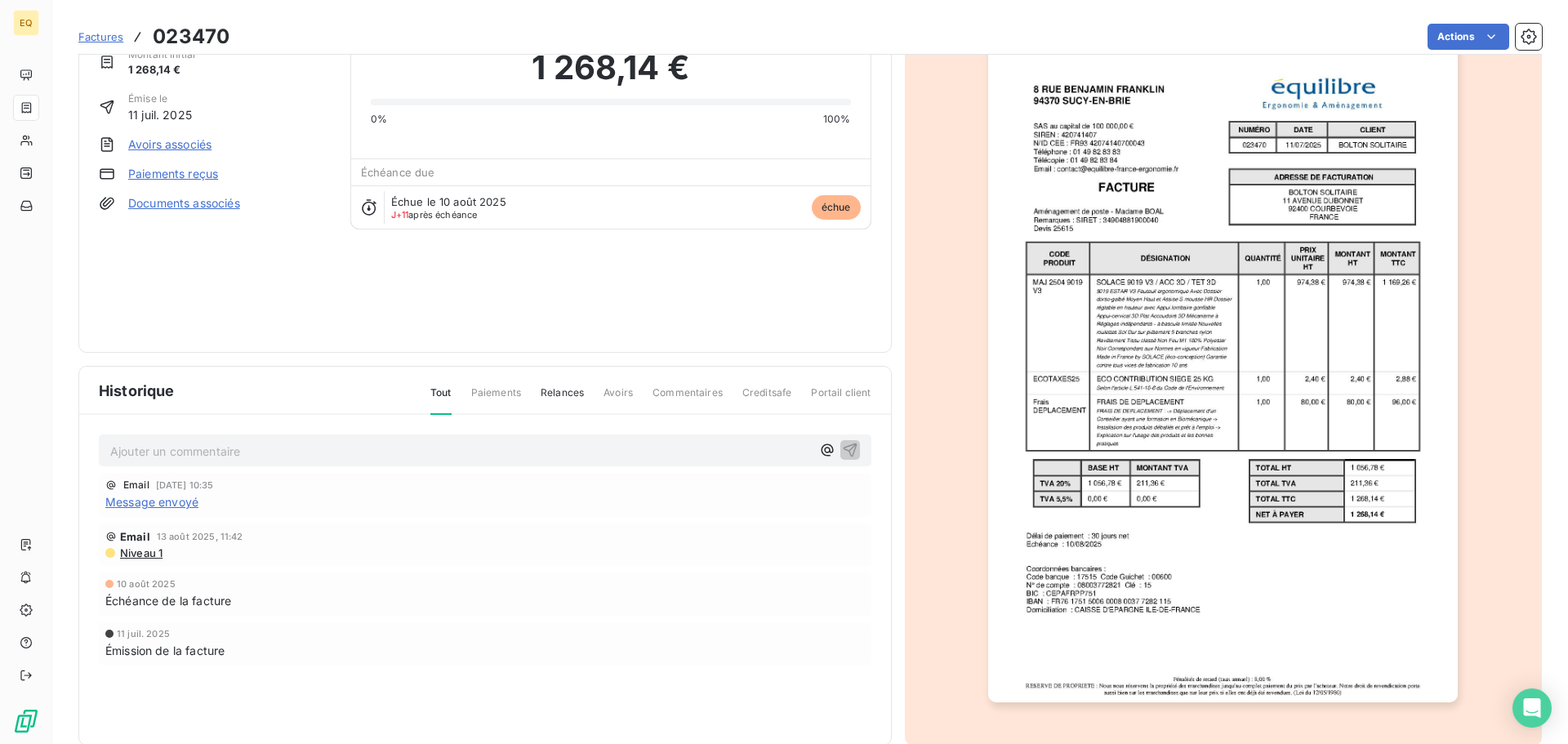
scroll to position [98, 0]
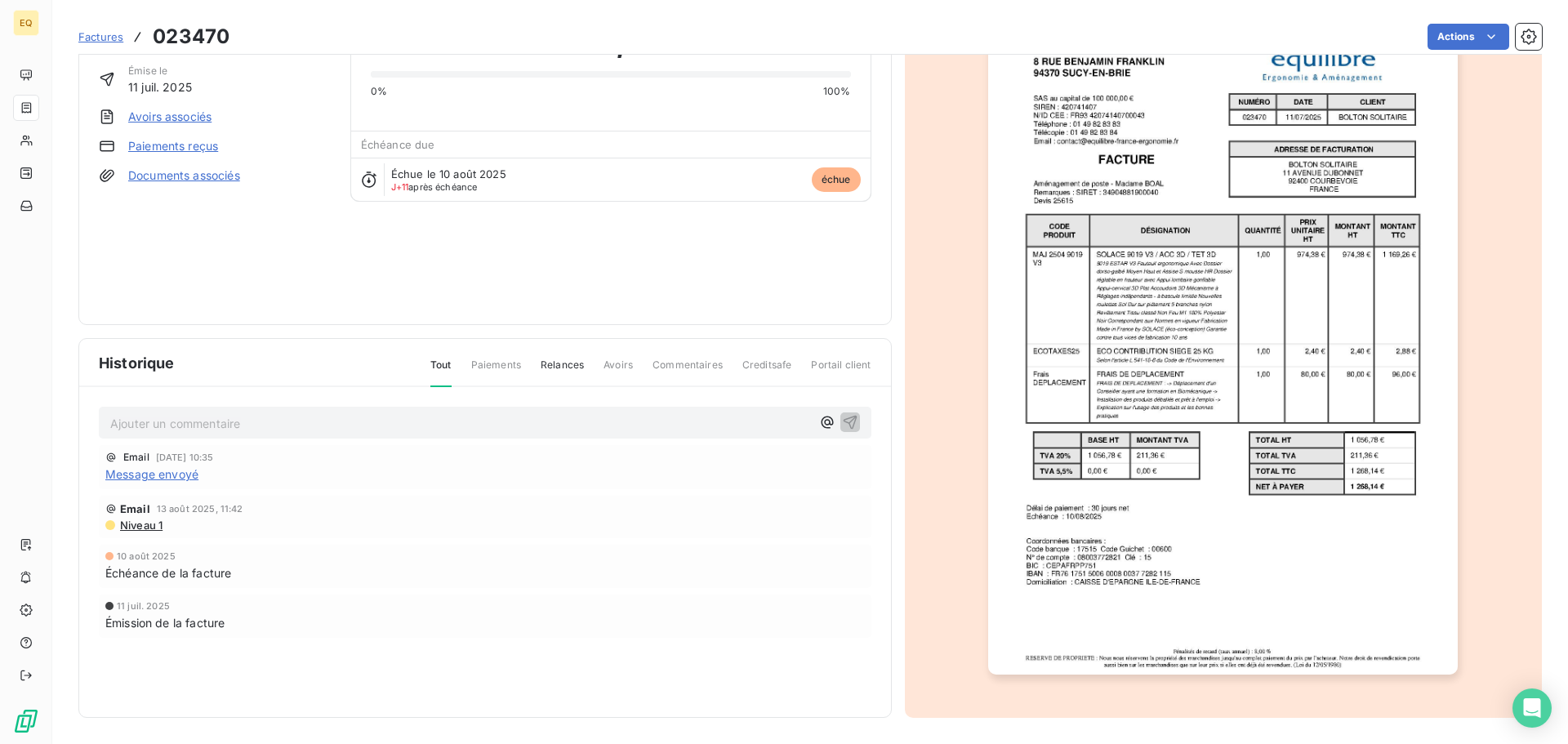
click at [208, 423] on p "Ajouter un commentaire ﻿" at bounding box center [460, 423] width 701 height 20
drag, startPoint x: 843, startPoint y: 423, endPoint x: 604, endPoint y: 422, distance: 239.0
click at [644, 422] on div "Contact téléphonique => message laissé sur le répondeur de la comptabilité" at bounding box center [485, 422] width 750 height 20
click at [554, 427] on p "Contact téléphonique => message laissé sur le répondeur de la comptabilité" at bounding box center [460, 422] width 701 height 19
drag, startPoint x: 848, startPoint y: 427, endPoint x: 813, endPoint y: 417, distance: 36.4
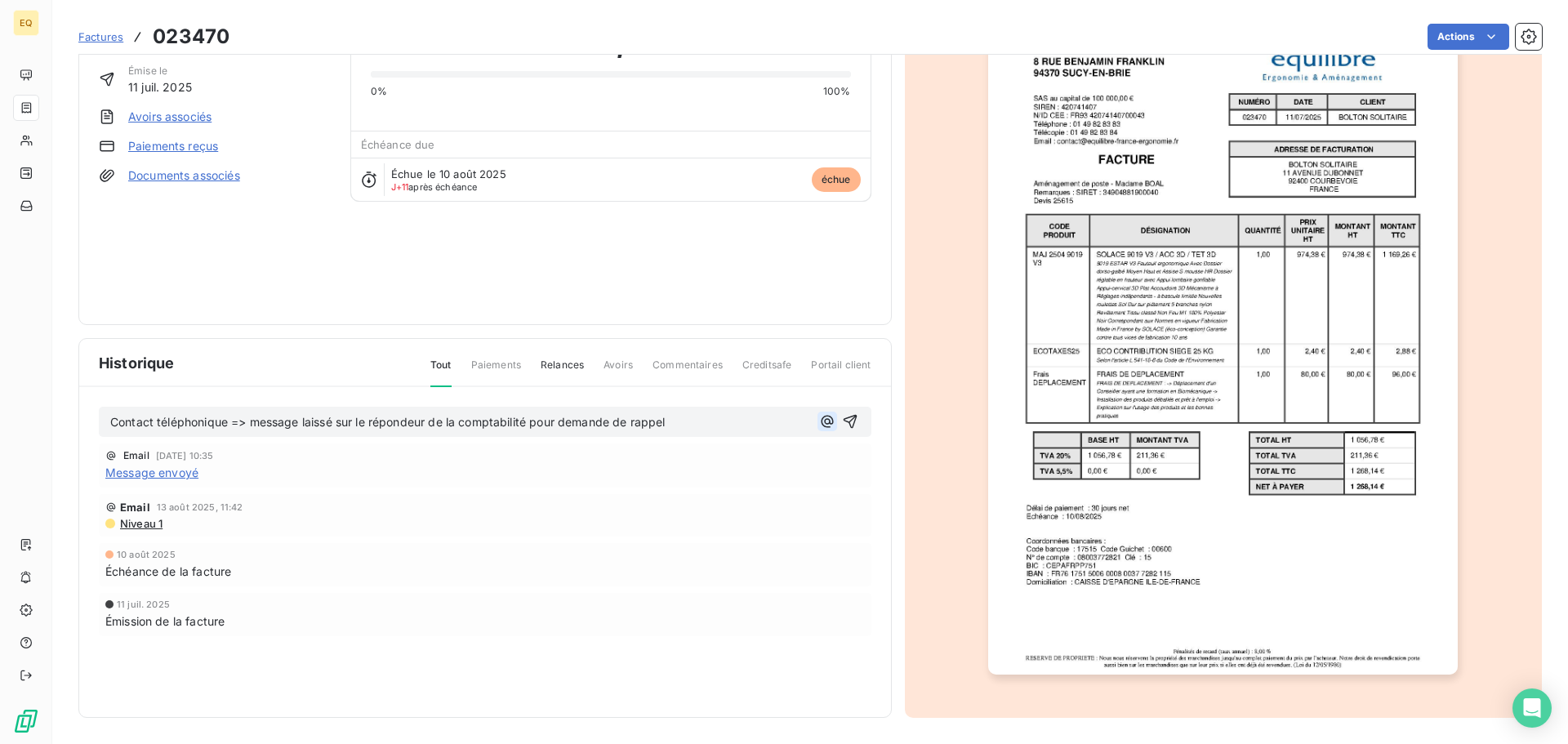
click at [846, 426] on icon "button" at bounding box center [851, 421] width 16 height 16
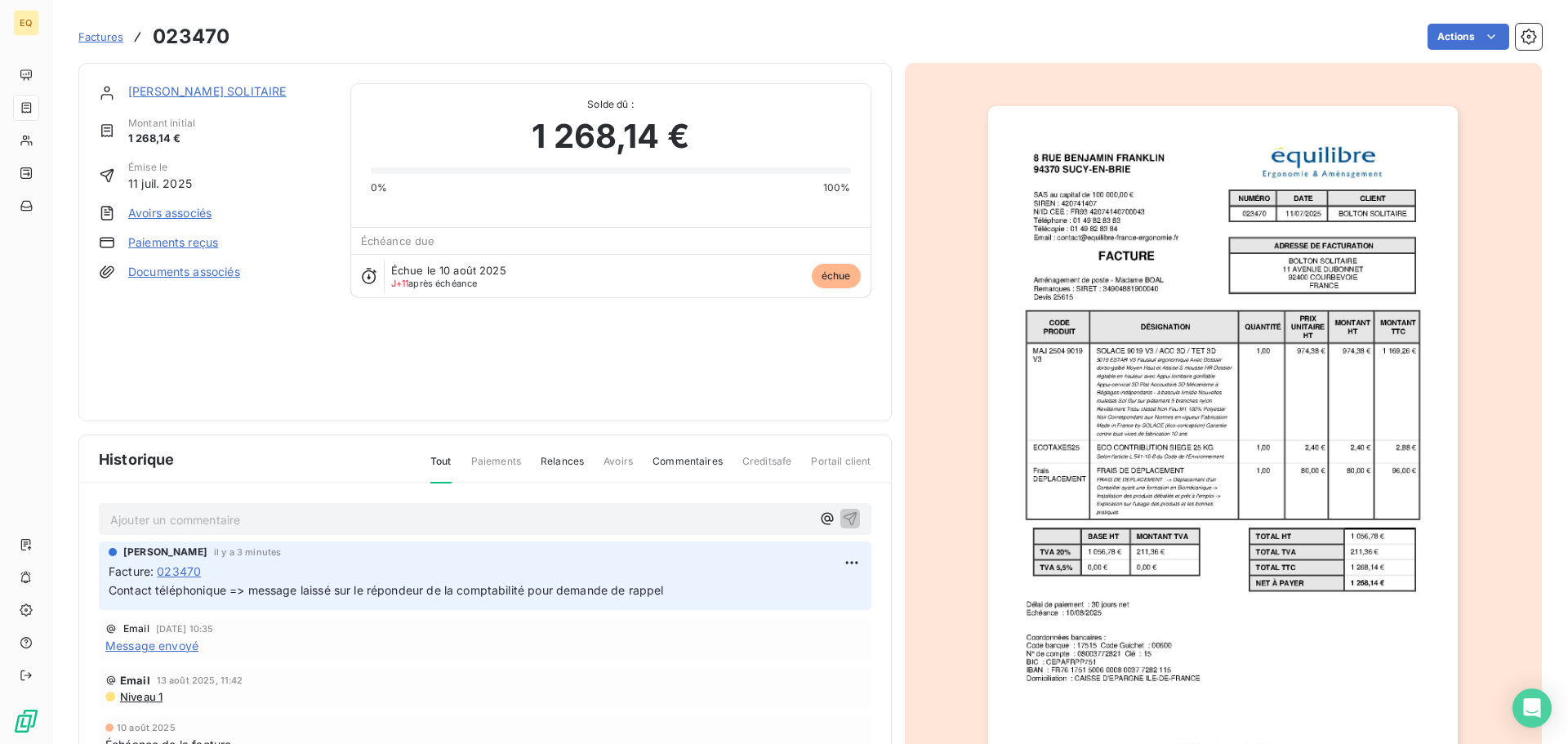
scroll to position [0, 0]
click at [187, 90] on link "[PERSON_NAME] SOLITAIRE" at bounding box center [207, 91] width 158 height 14
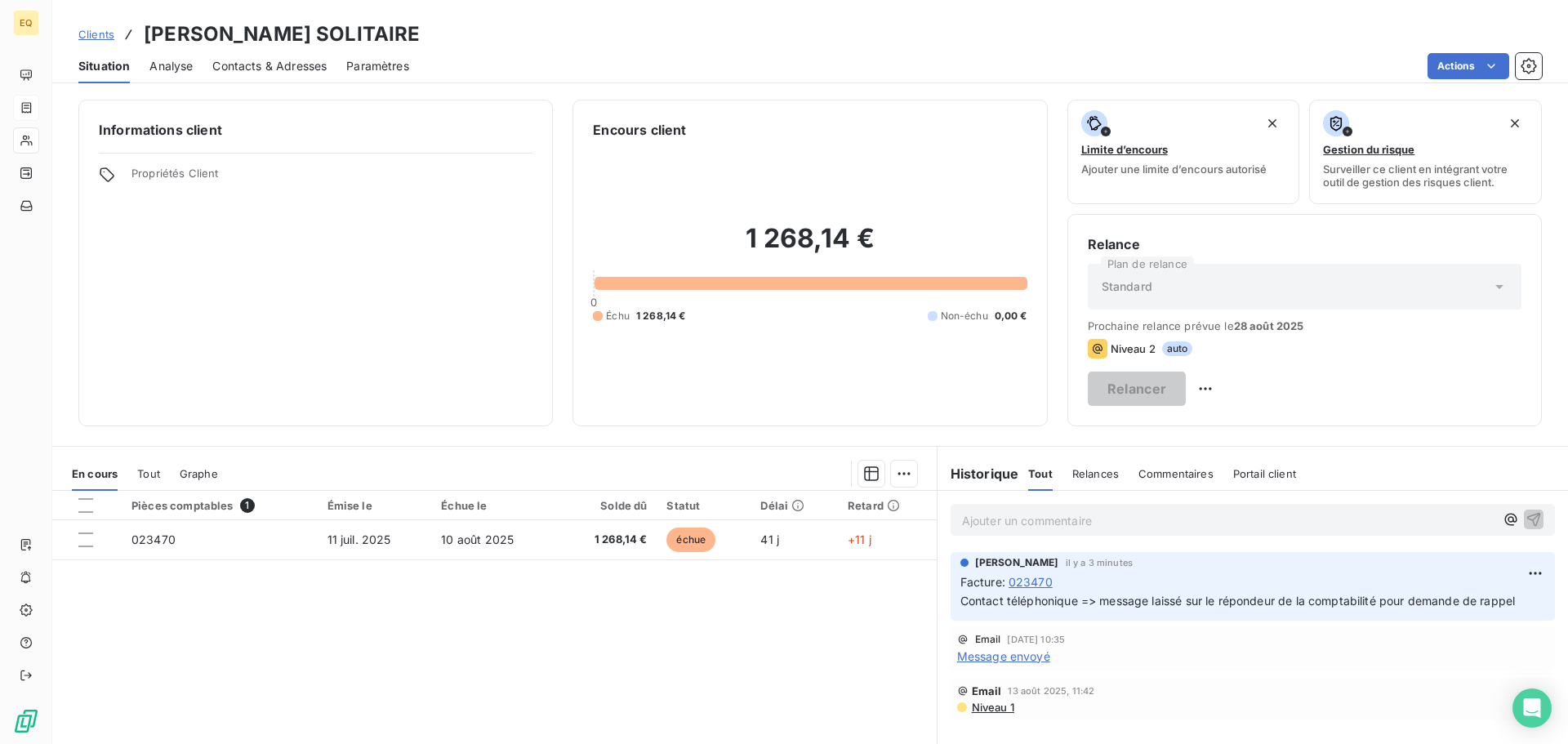
click at [97, 33] on span "Clients" at bounding box center [96, 34] width 36 height 13
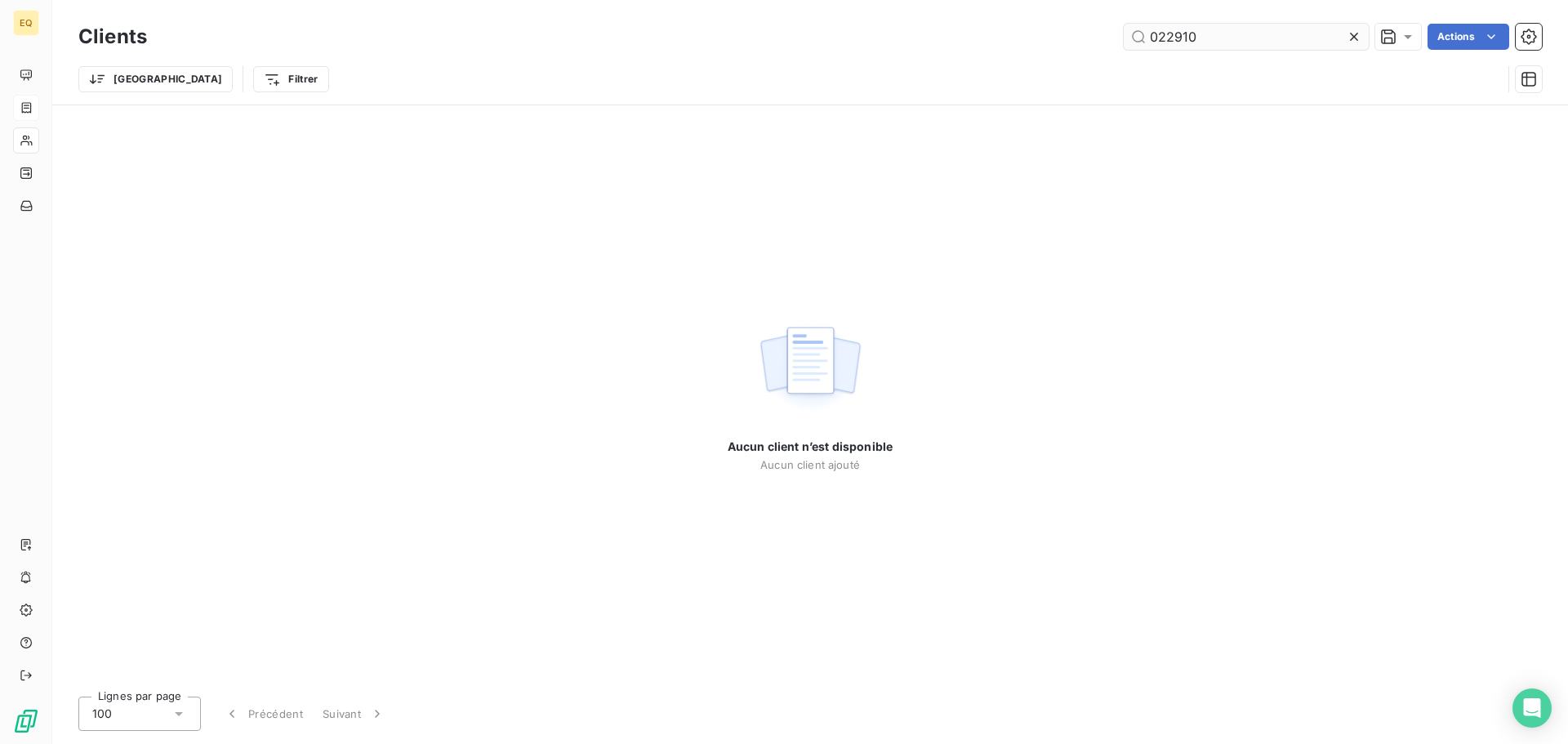
drag, startPoint x: 1193, startPoint y: 41, endPoint x: 1123, endPoint y: 34, distance: 70.3
click at [1124, 34] on input "022910" at bounding box center [1246, 36] width 245 height 26
drag, startPoint x: 1222, startPoint y: 41, endPoint x: 1123, endPoint y: 37, distance: 99.1
click at [1124, 37] on input "023464" at bounding box center [1246, 36] width 245 height 26
type input "023270"
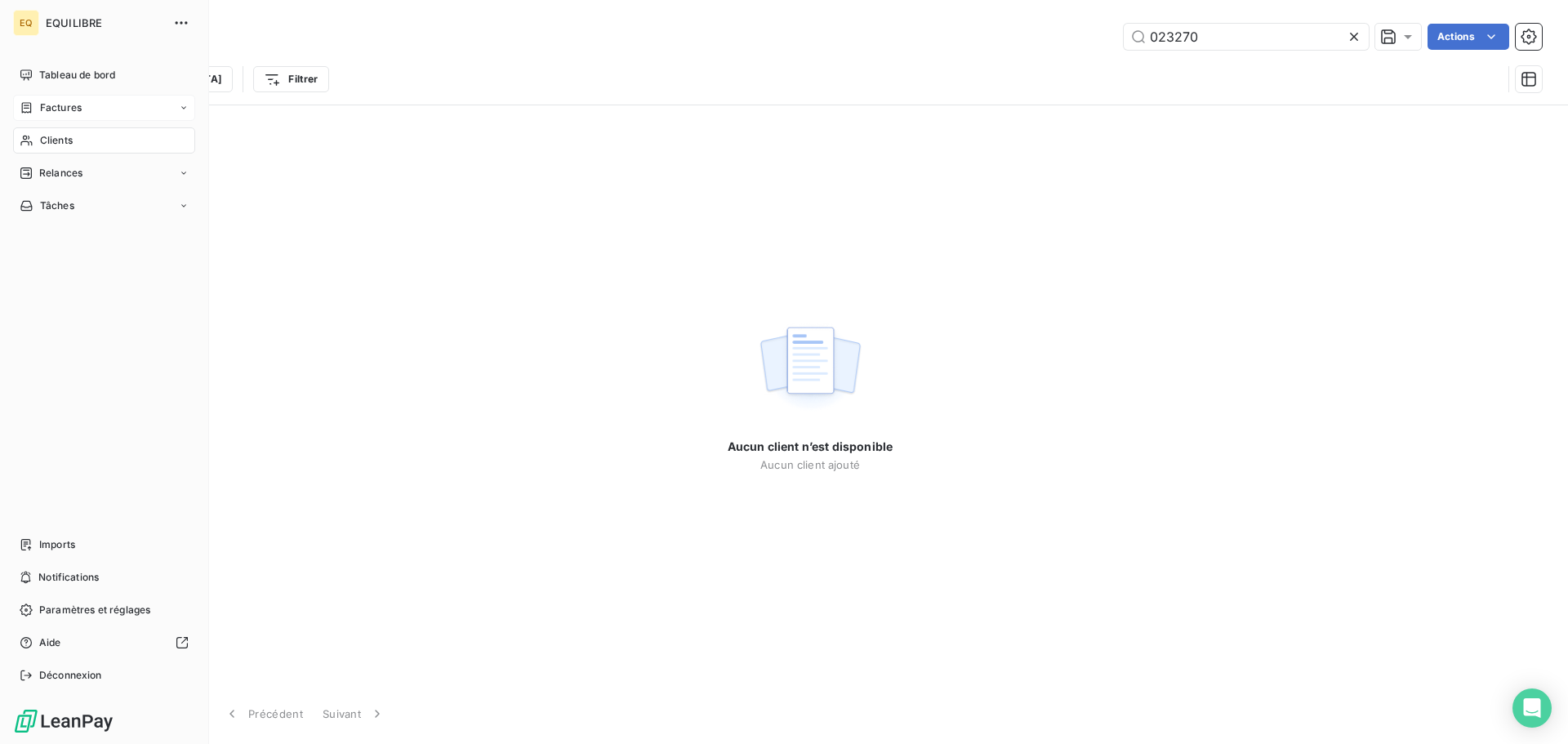
click at [56, 98] on div "Factures" at bounding box center [104, 108] width 182 height 26
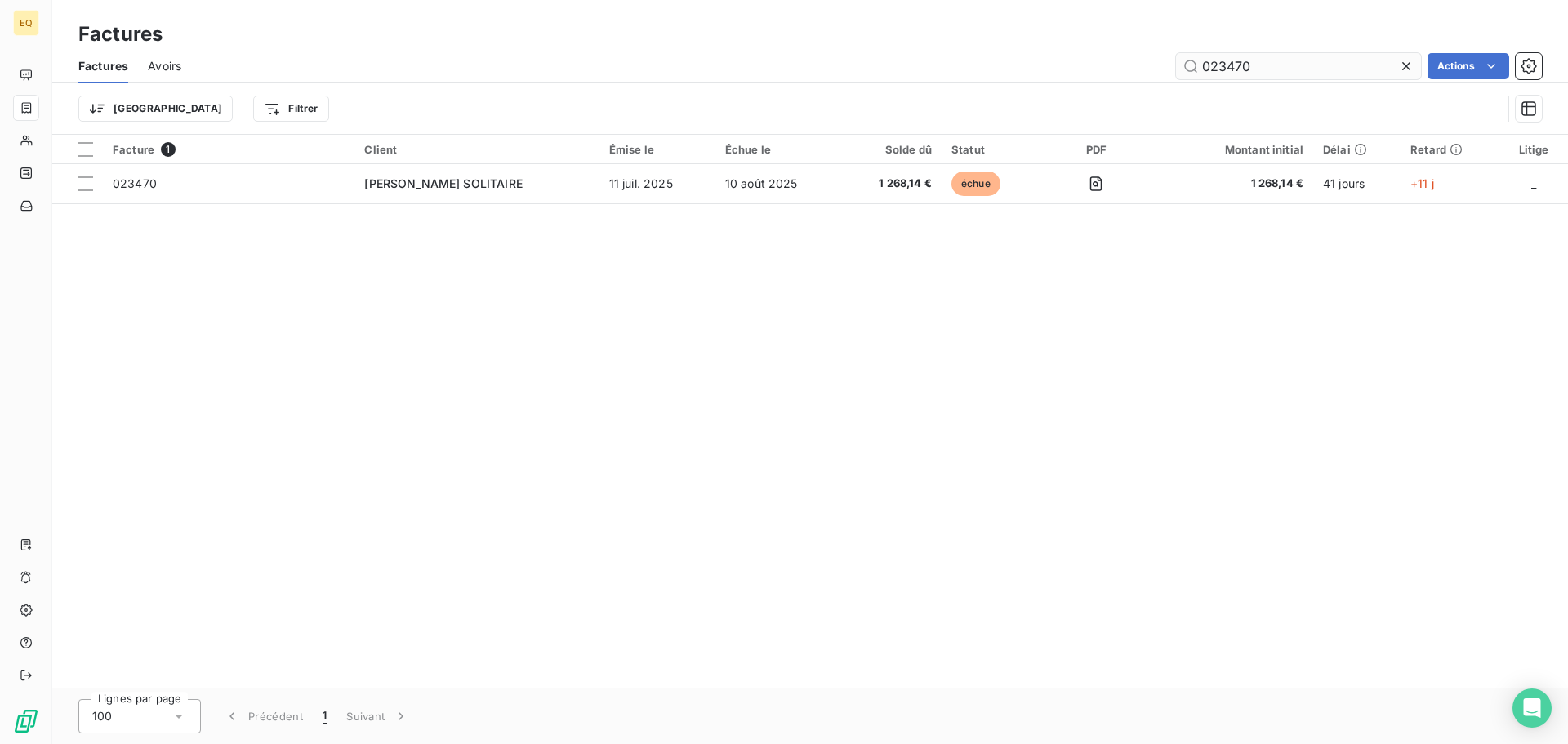
drag, startPoint x: 1269, startPoint y: 69, endPoint x: 1199, endPoint y: 67, distance: 70.0
click at [1199, 67] on input "023470" at bounding box center [1298, 66] width 245 height 26
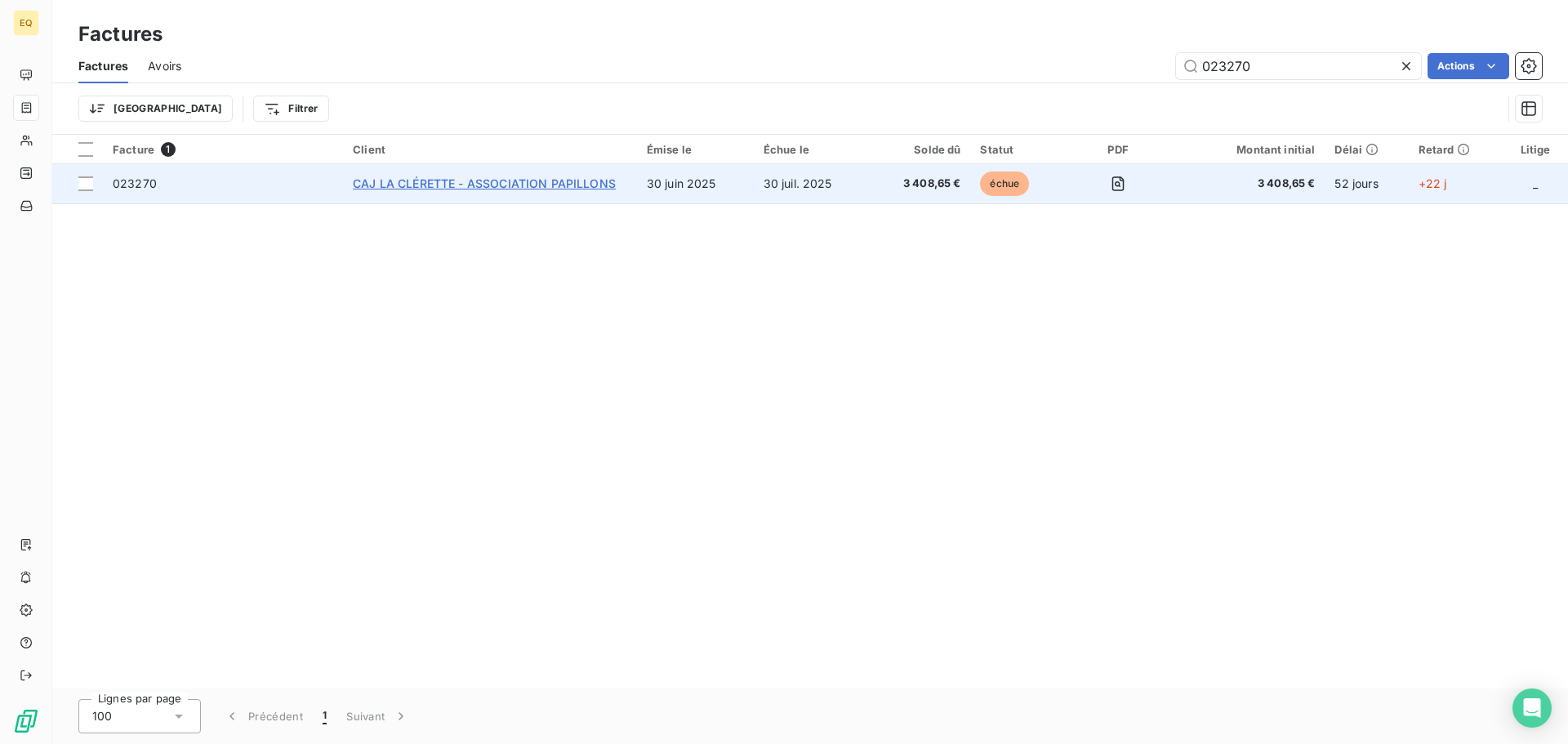
type input "023270"
click at [396, 181] on span "CAJ LA CLÉRETTE - ASSOCIATION PAPILLONS" at bounding box center [484, 183] width 263 height 14
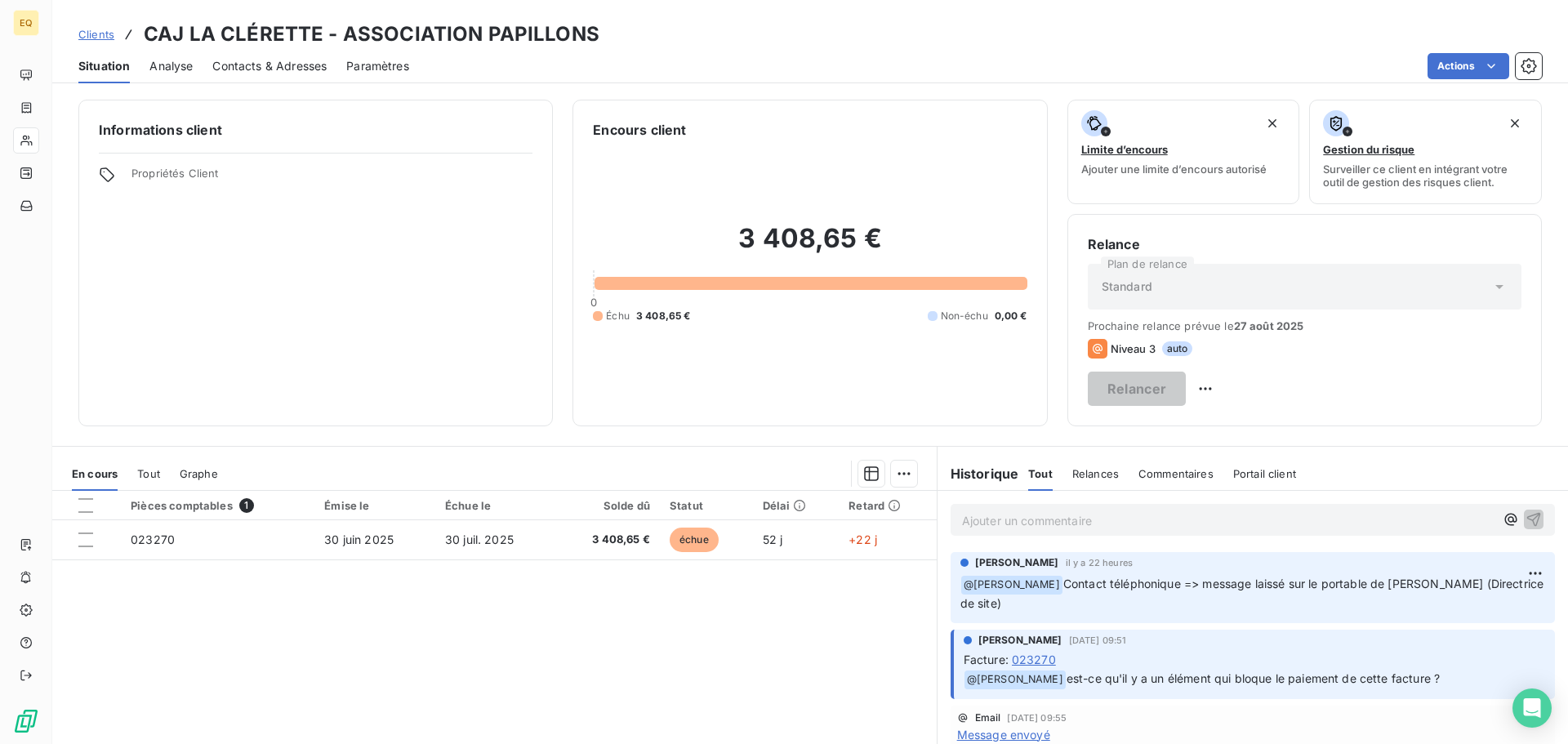
click at [262, 67] on span "Contacts & Adresses" at bounding box center [269, 67] width 114 height 16
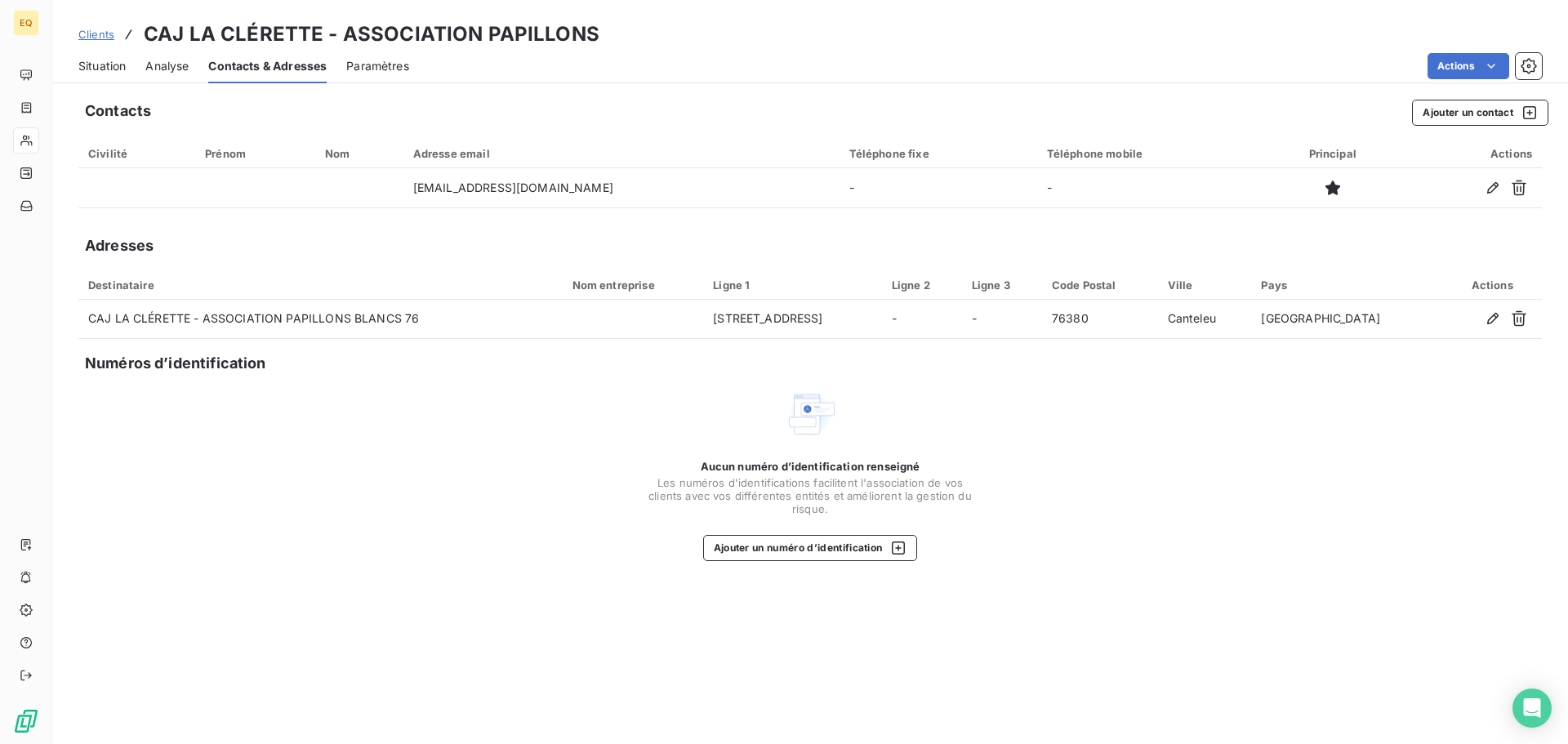
click at [98, 30] on span "Clients" at bounding box center [96, 34] width 36 height 13
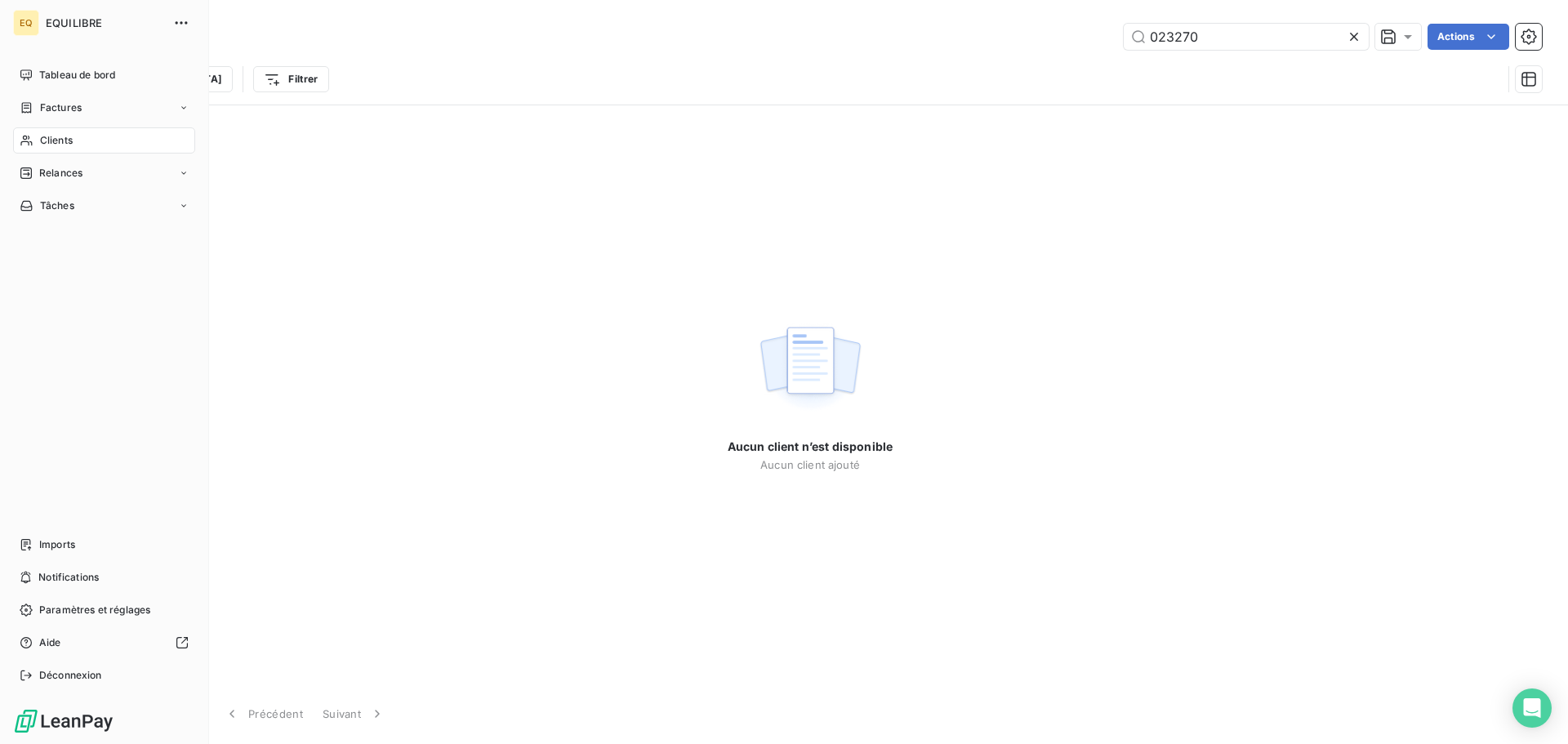
click at [69, 106] on span "Factures" at bounding box center [61, 108] width 42 height 15
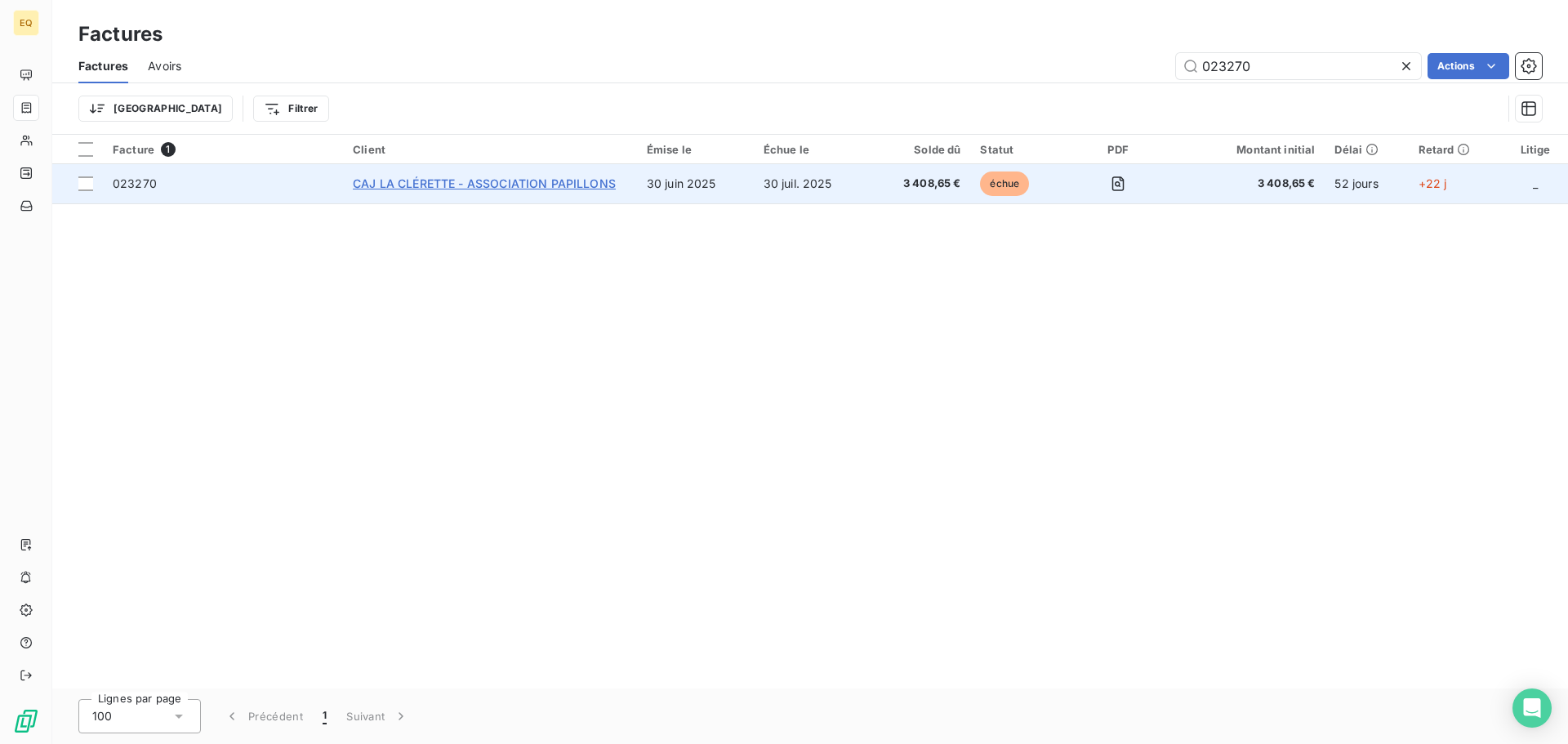
click at [456, 184] on span "CAJ LA CLÉRETTE - ASSOCIATION PAPILLONS" at bounding box center [484, 183] width 263 height 14
